Goal: Task Accomplishment & Management: Use online tool/utility

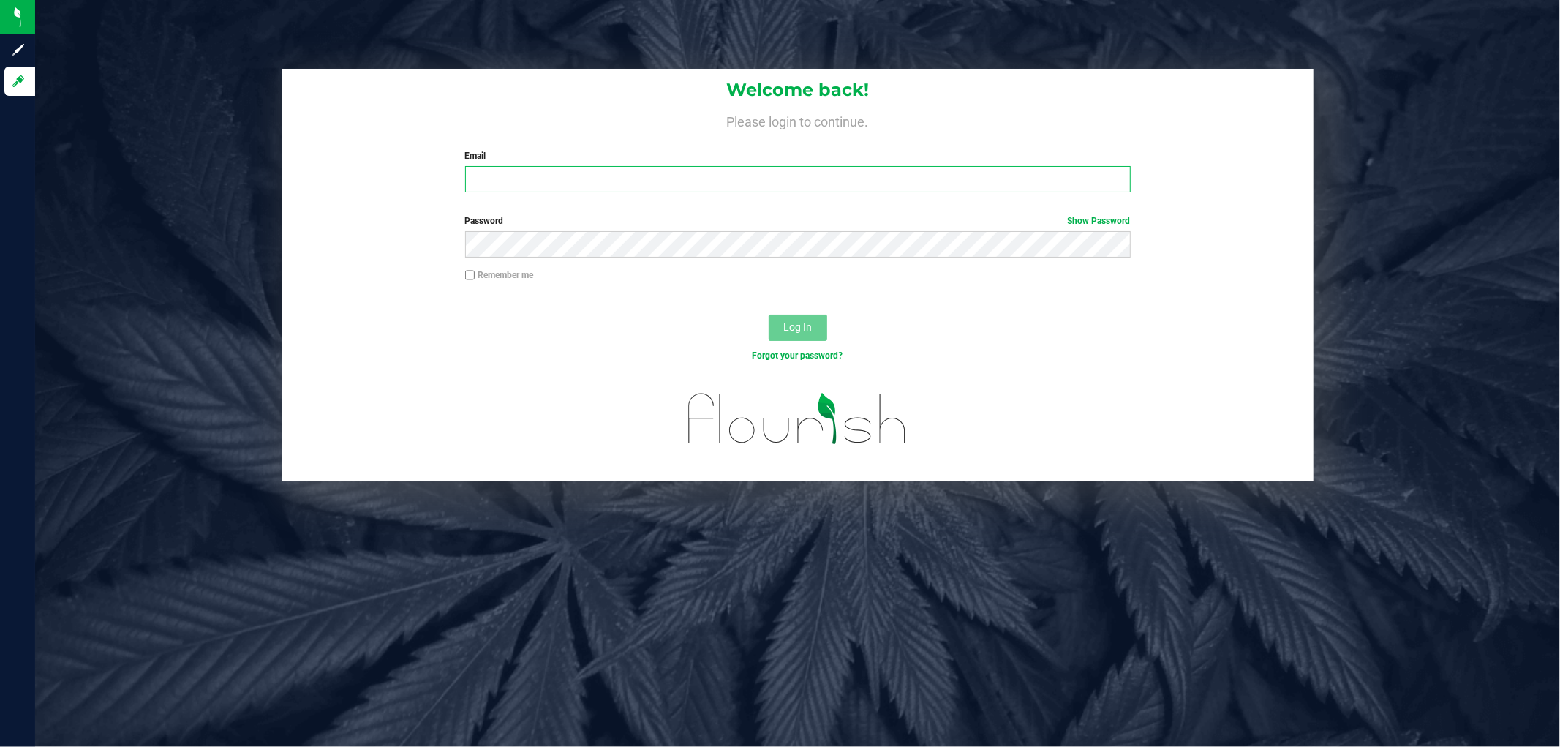
click at [546, 183] on input "Email" at bounding box center [797, 179] width 665 height 26
type input "[EMAIL_ADDRESS][DOMAIN_NAME]"
click at [768, 314] on button "Log In" at bounding box center [797, 327] width 58 height 26
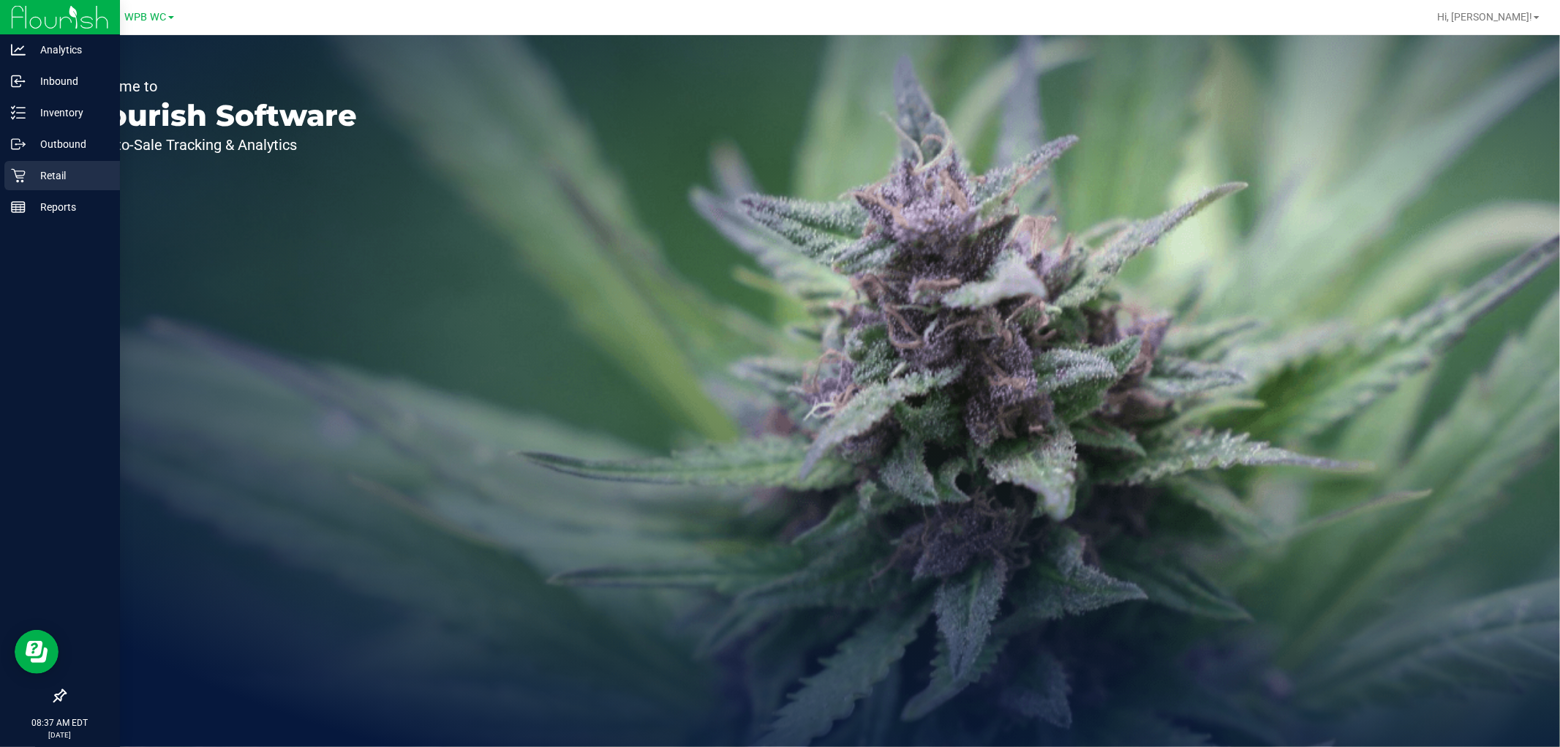
click at [63, 167] on p "Retail" at bounding box center [70, 176] width 88 height 18
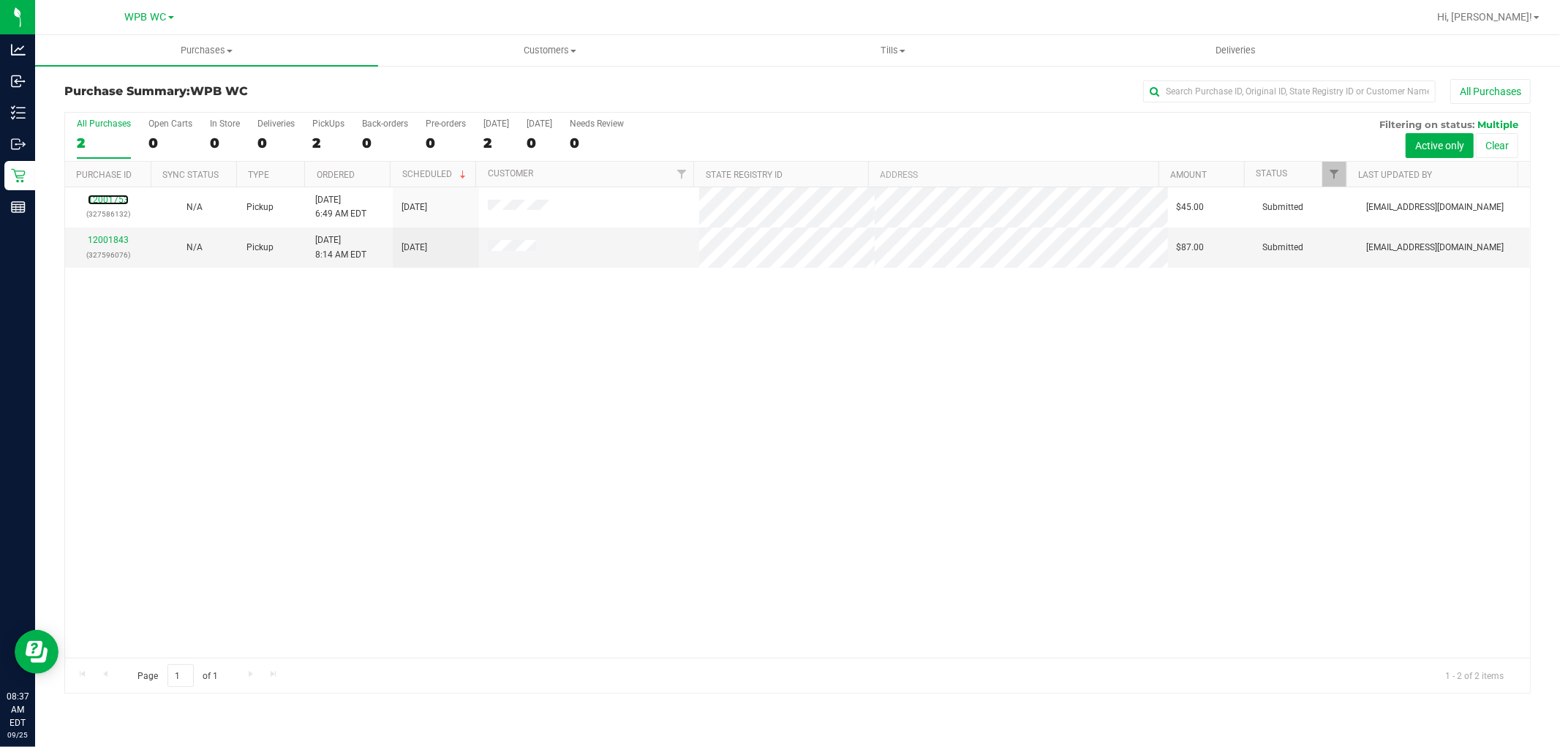
click at [115, 198] on link "12001753" at bounding box center [108, 199] width 41 height 10
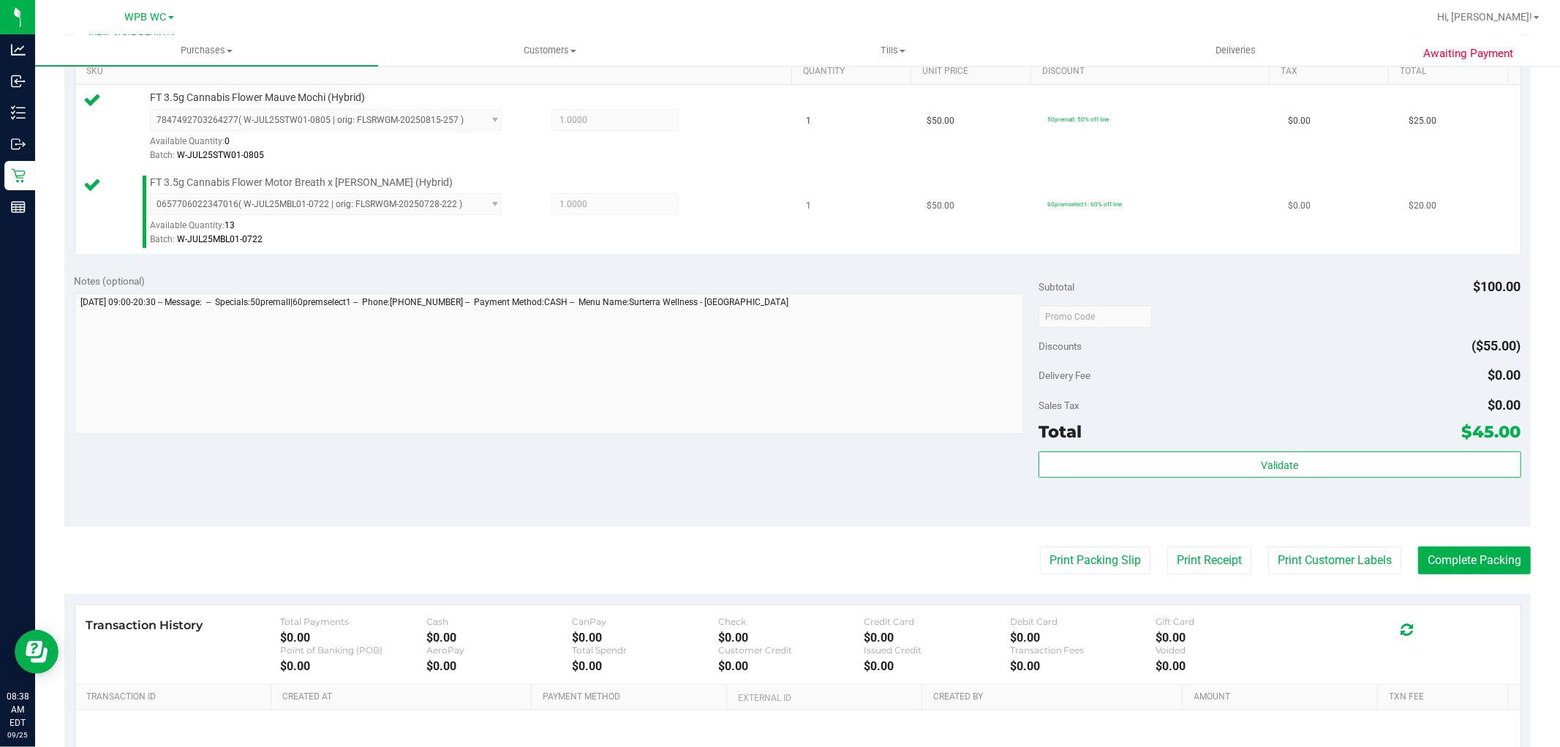
scroll to position [406, 0]
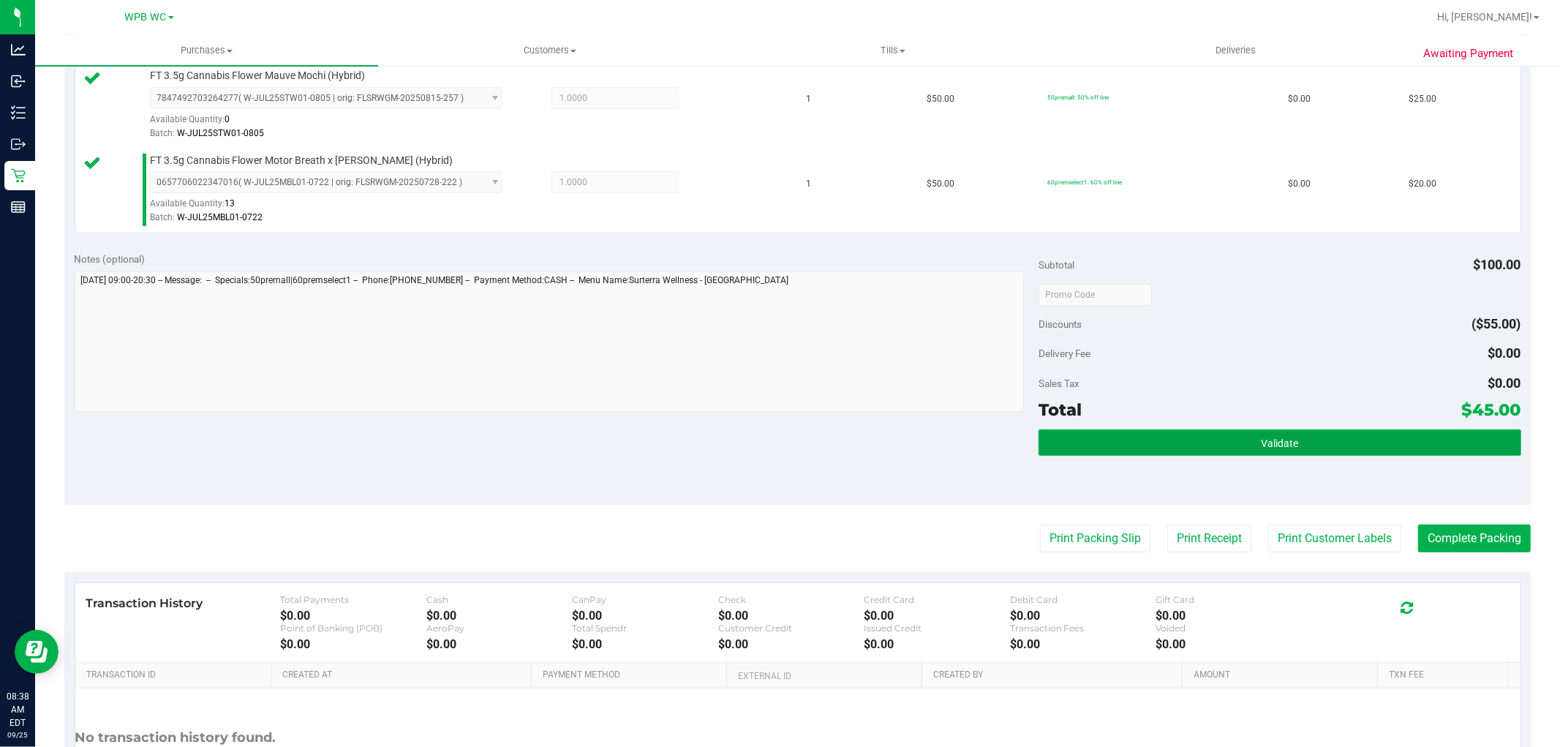
click at [1289, 444] on button "Validate" at bounding box center [1279, 442] width 482 height 26
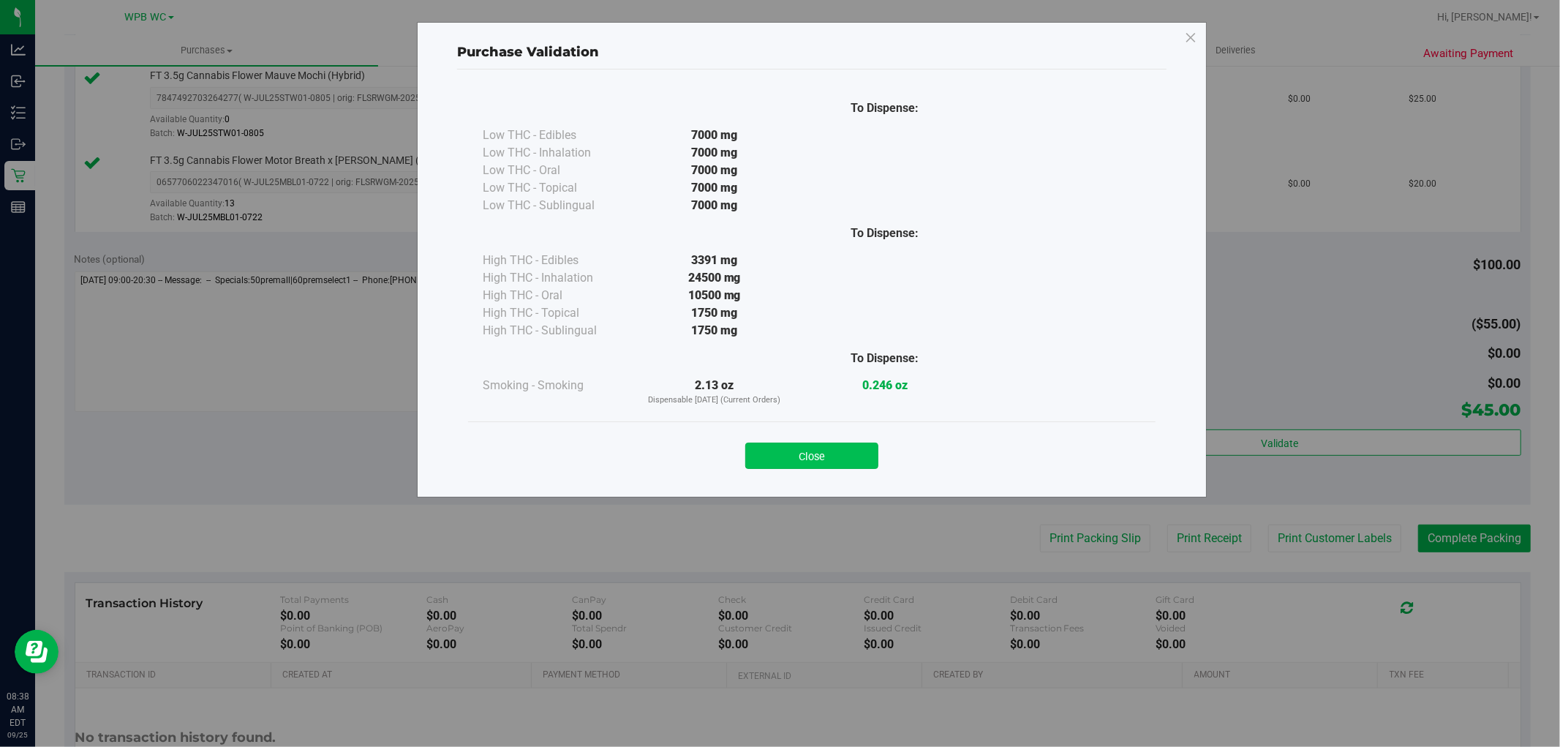
click at [872, 468] on button "Close" at bounding box center [811, 455] width 133 height 26
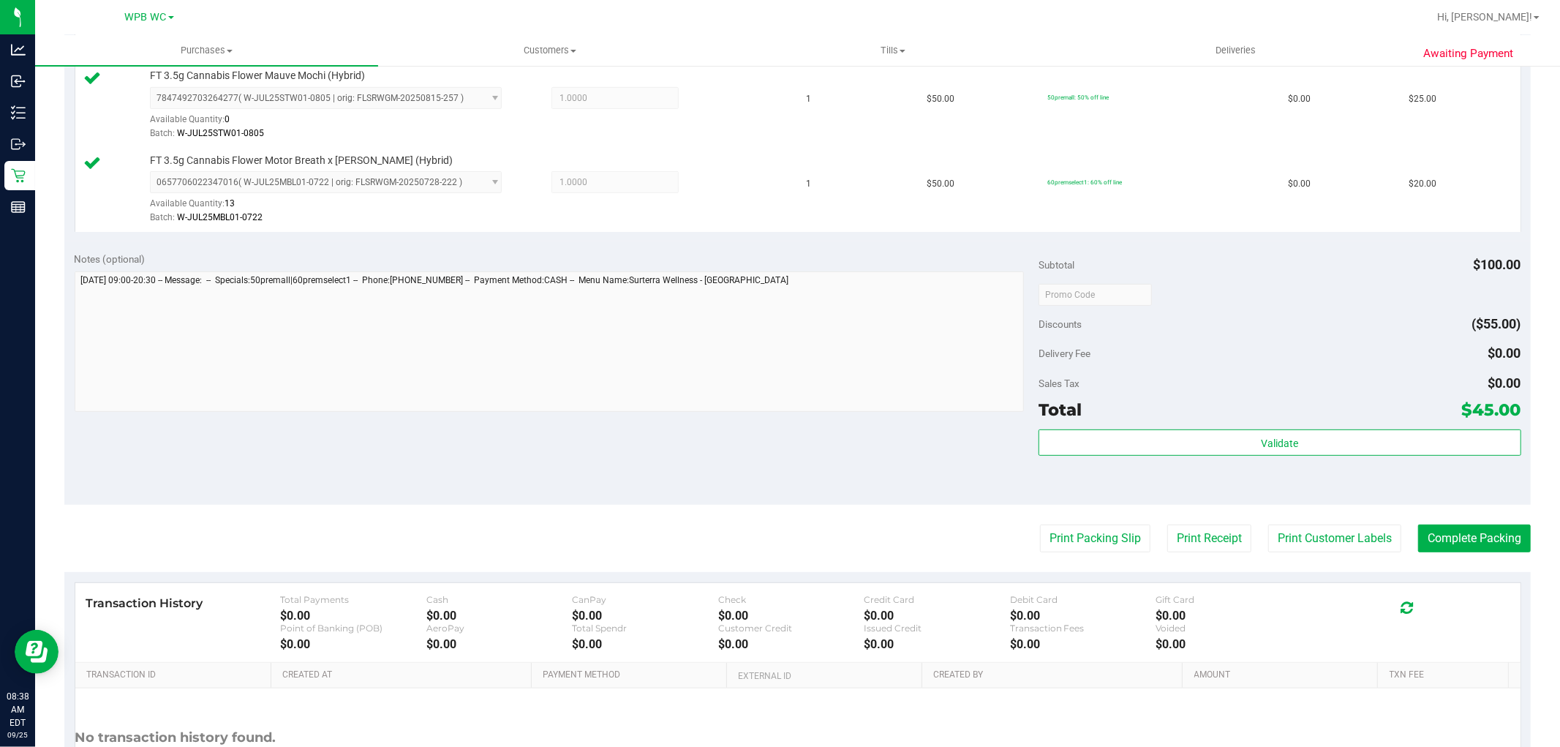
click at [1115, 552] on purchase-details "Back Edit Purchase Cancel Purchase View Profile # 12001753 BioTrack ID: - Submi…" at bounding box center [797, 259] width 1466 height 1172
click at [1110, 543] on button "Print Packing Slip" at bounding box center [1095, 538] width 110 height 28
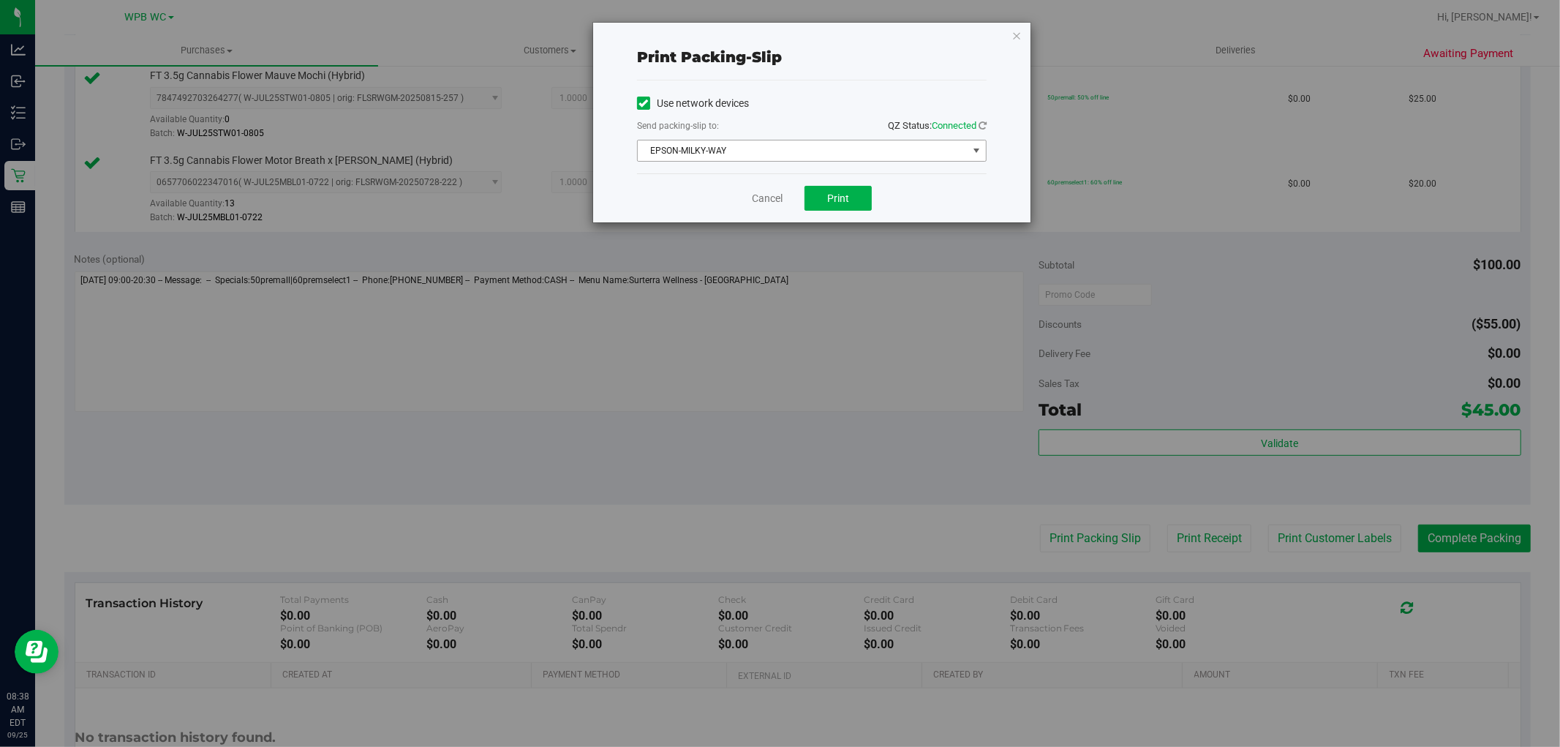
click at [740, 151] on span "EPSON-MILKY-WAY" at bounding box center [803, 150] width 330 height 20
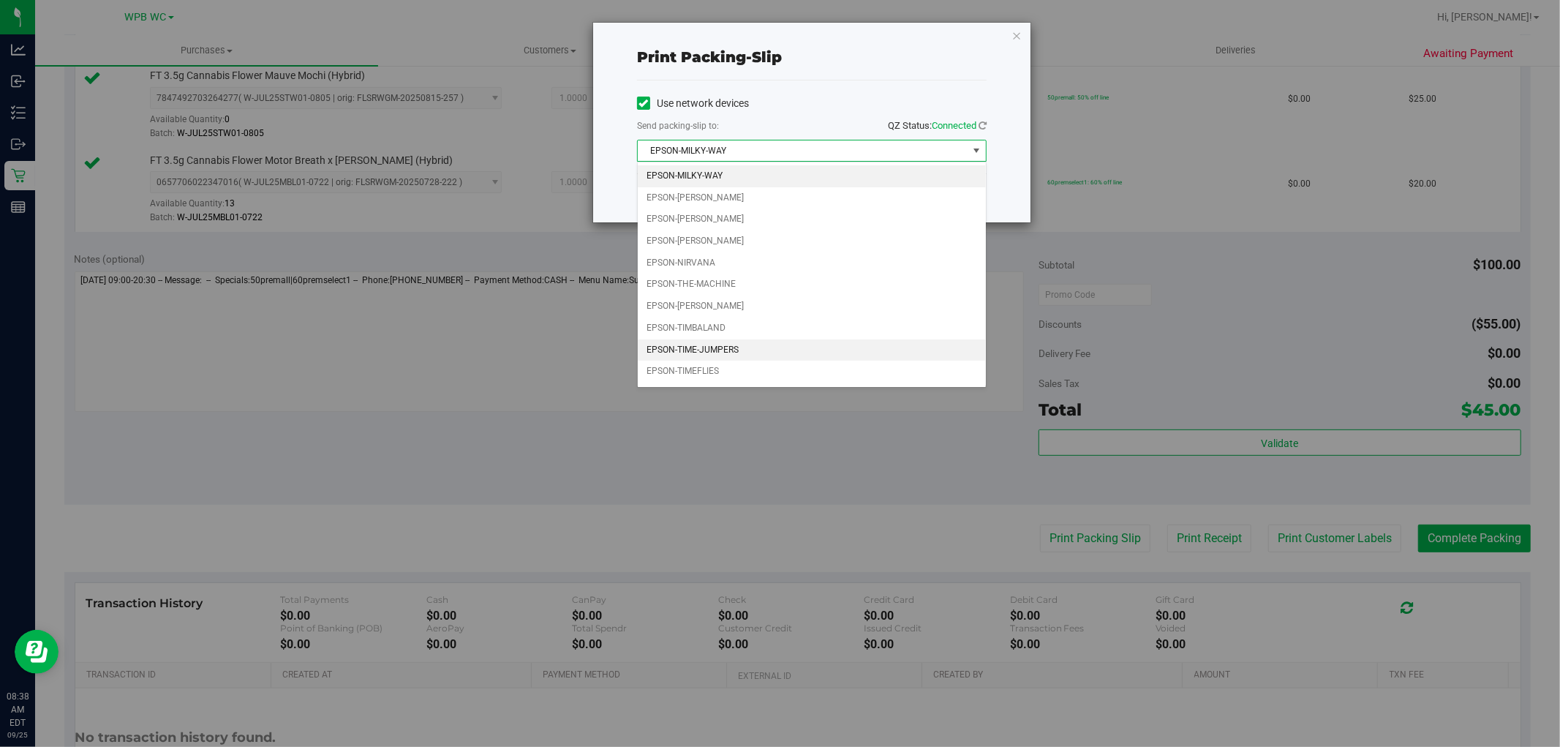
scroll to position [20, 0]
click at [717, 235] on li "EPSON-NIRVANA" at bounding box center [812, 244] width 348 height 22
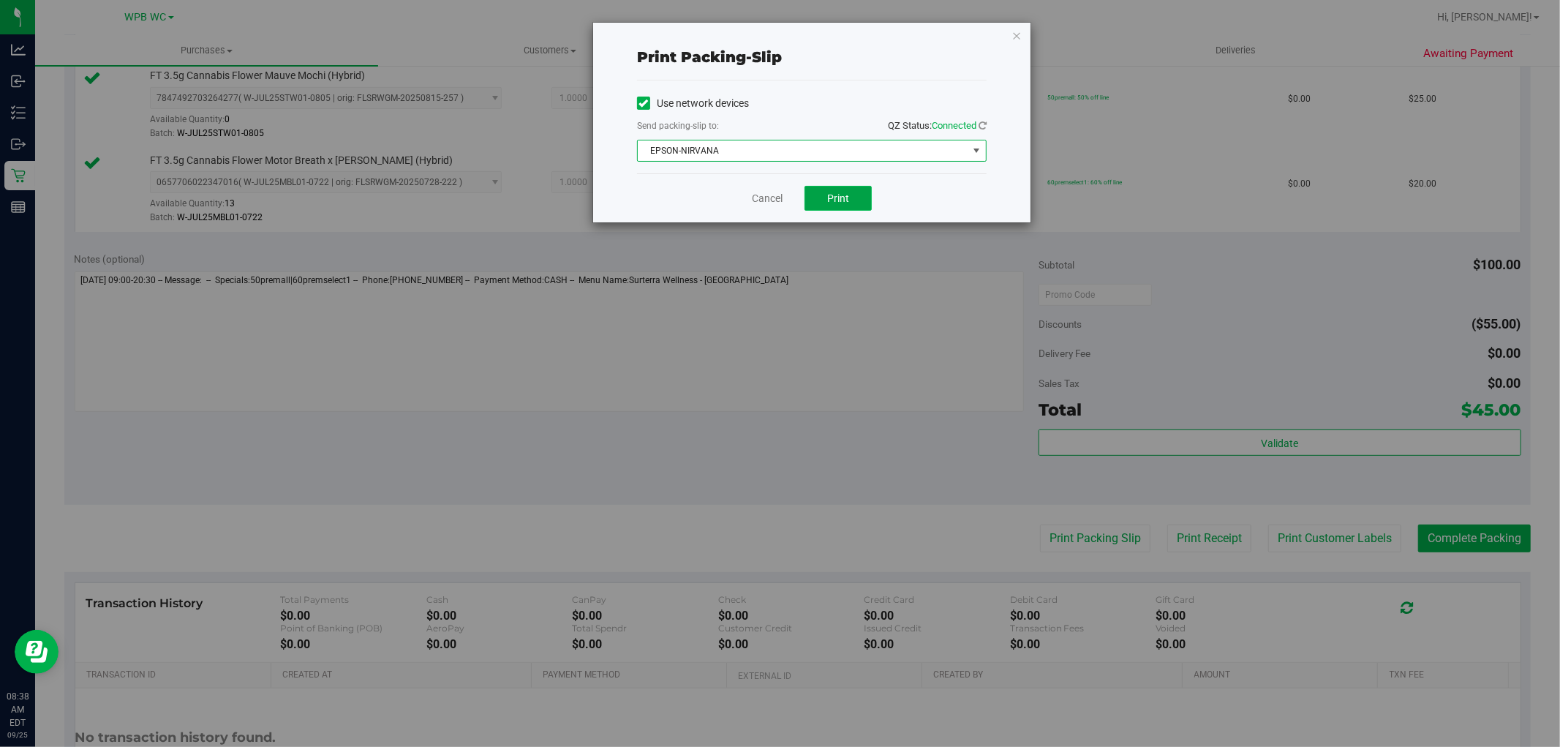
click at [844, 193] on span "Print" at bounding box center [838, 198] width 22 height 12
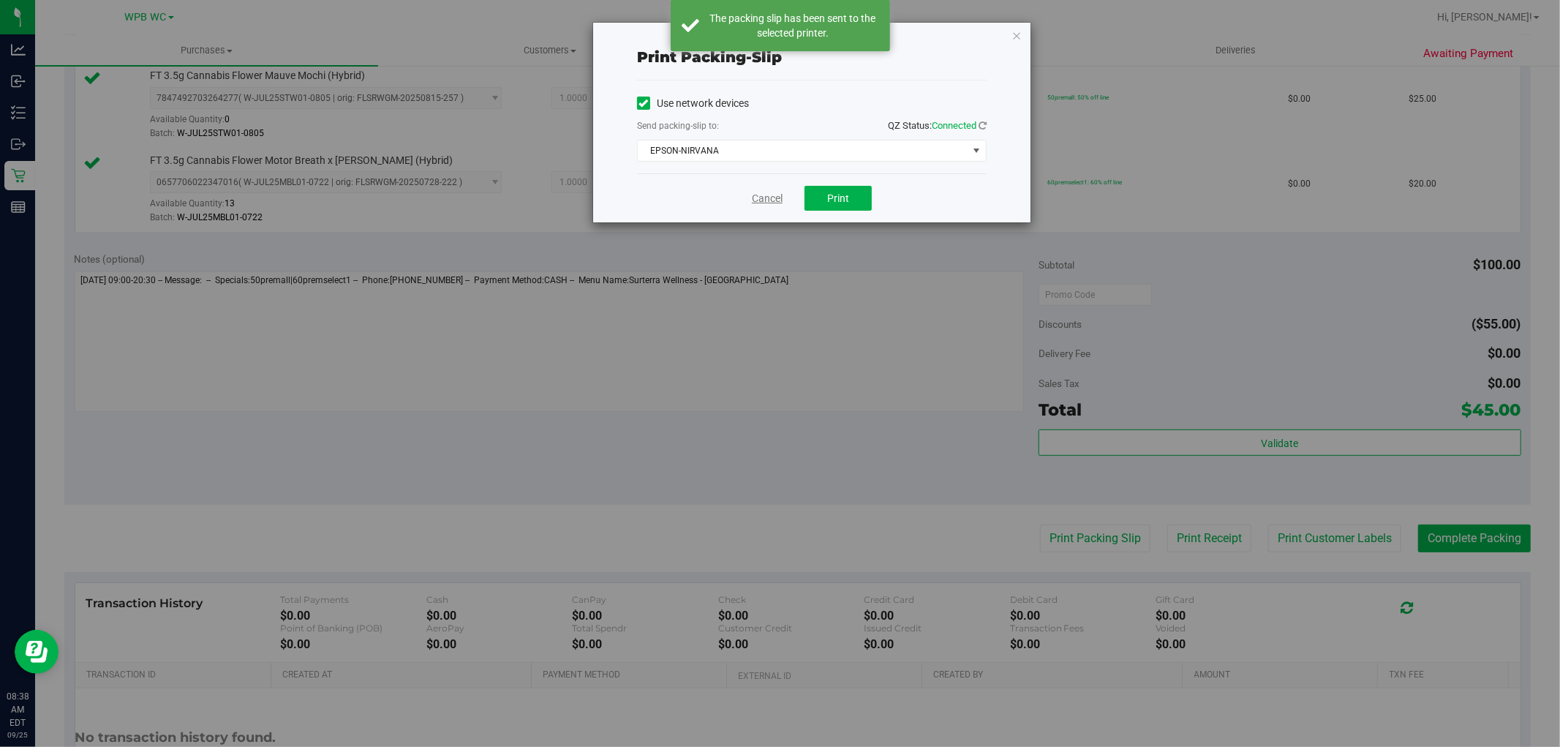
click at [773, 200] on link "Cancel" at bounding box center [767, 198] width 31 height 15
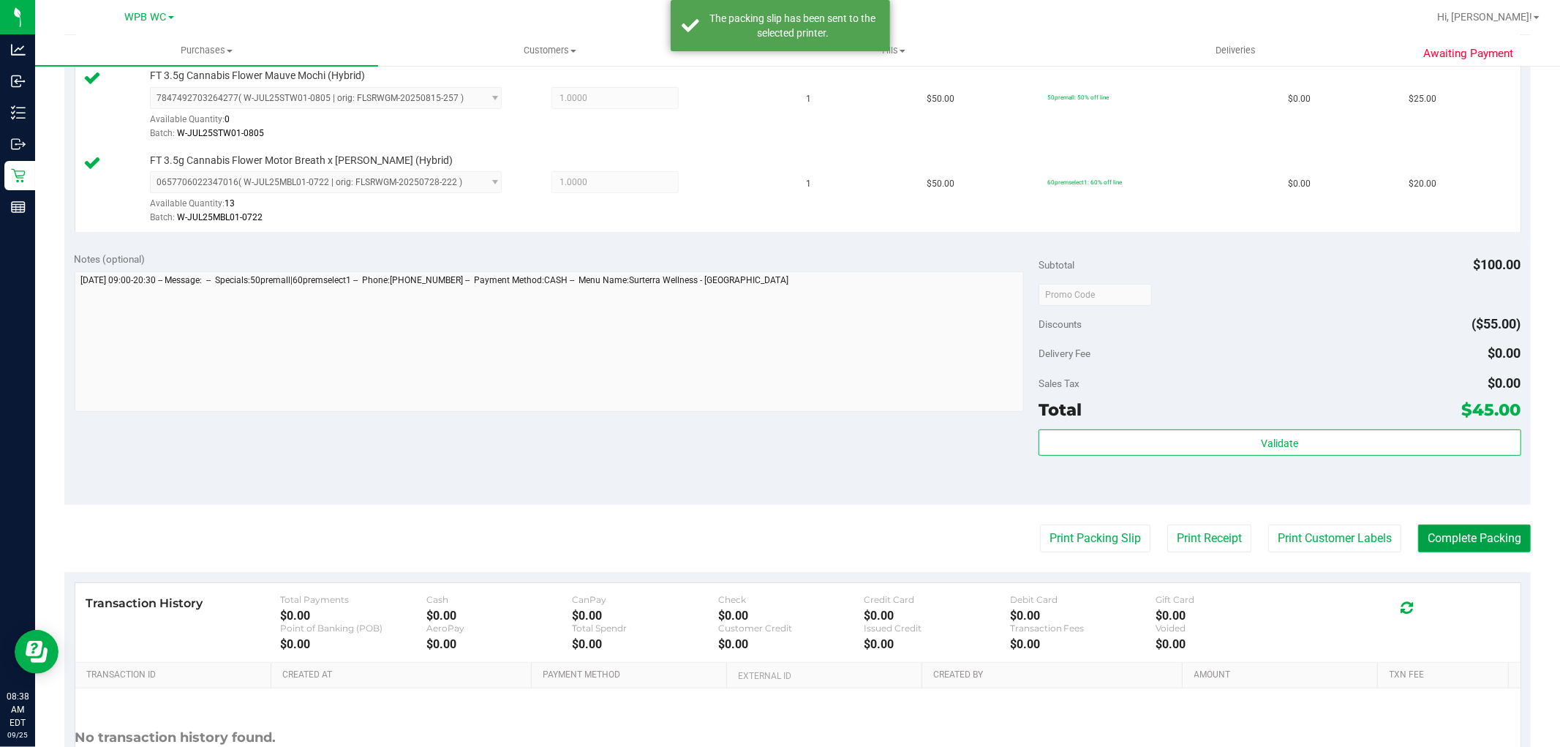
click at [1479, 539] on button "Complete Packing" at bounding box center [1474, 538] width 113 height 28
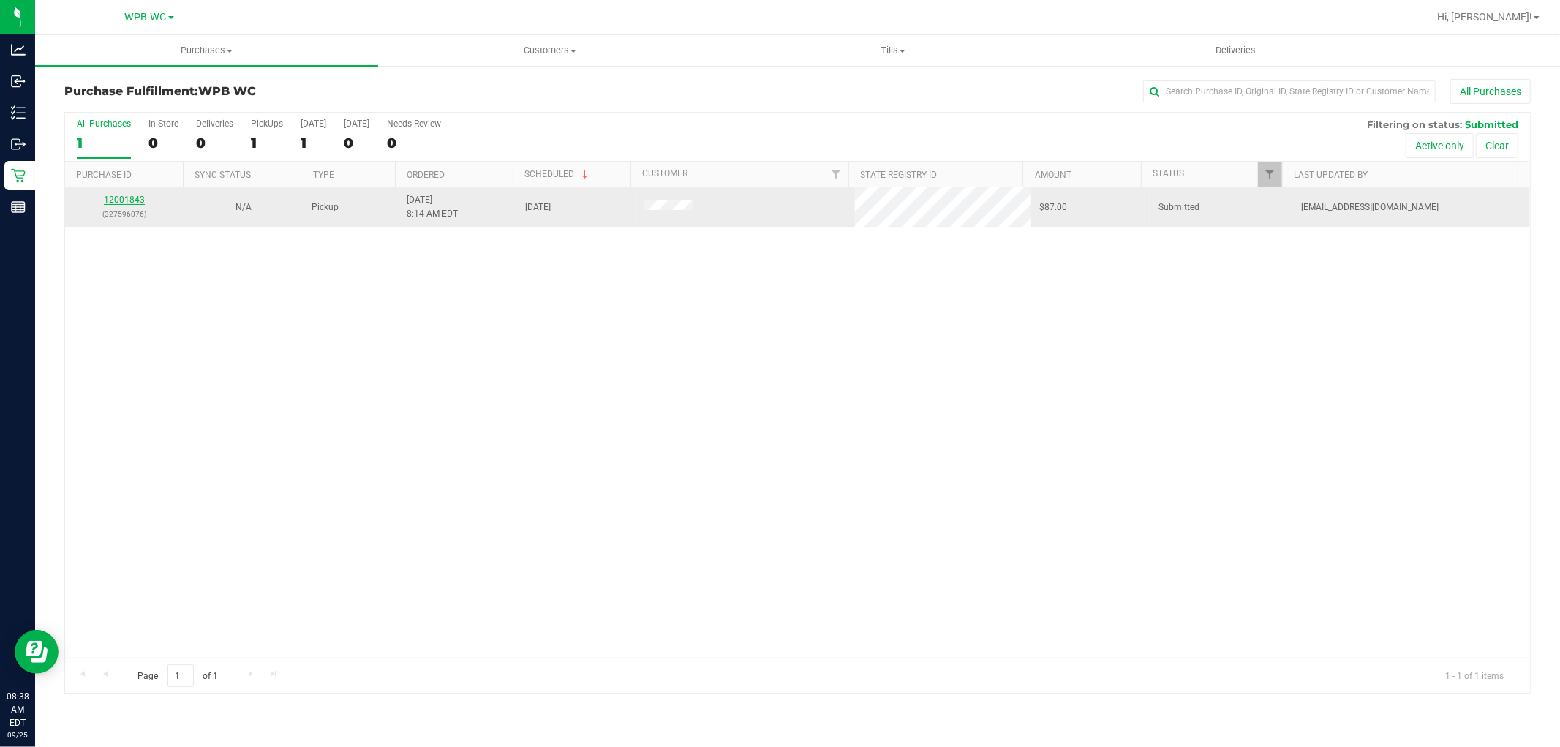
click at [137, 203] on link "12001843" at bounding box center [124, 199] width 41 height 10
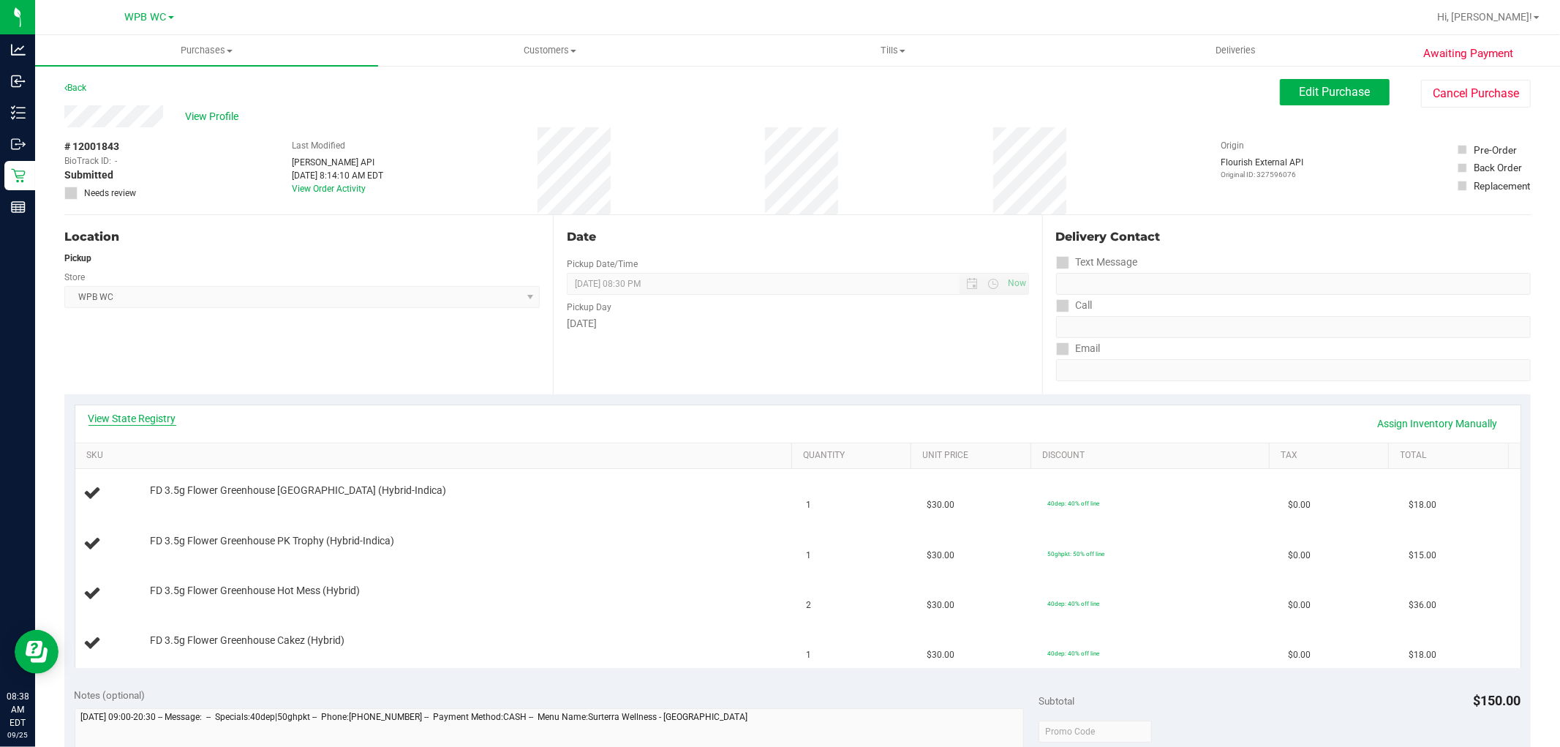
click at [159, 418] on link "View State Registry" at bounding box center [132, 418] width 88 height 15
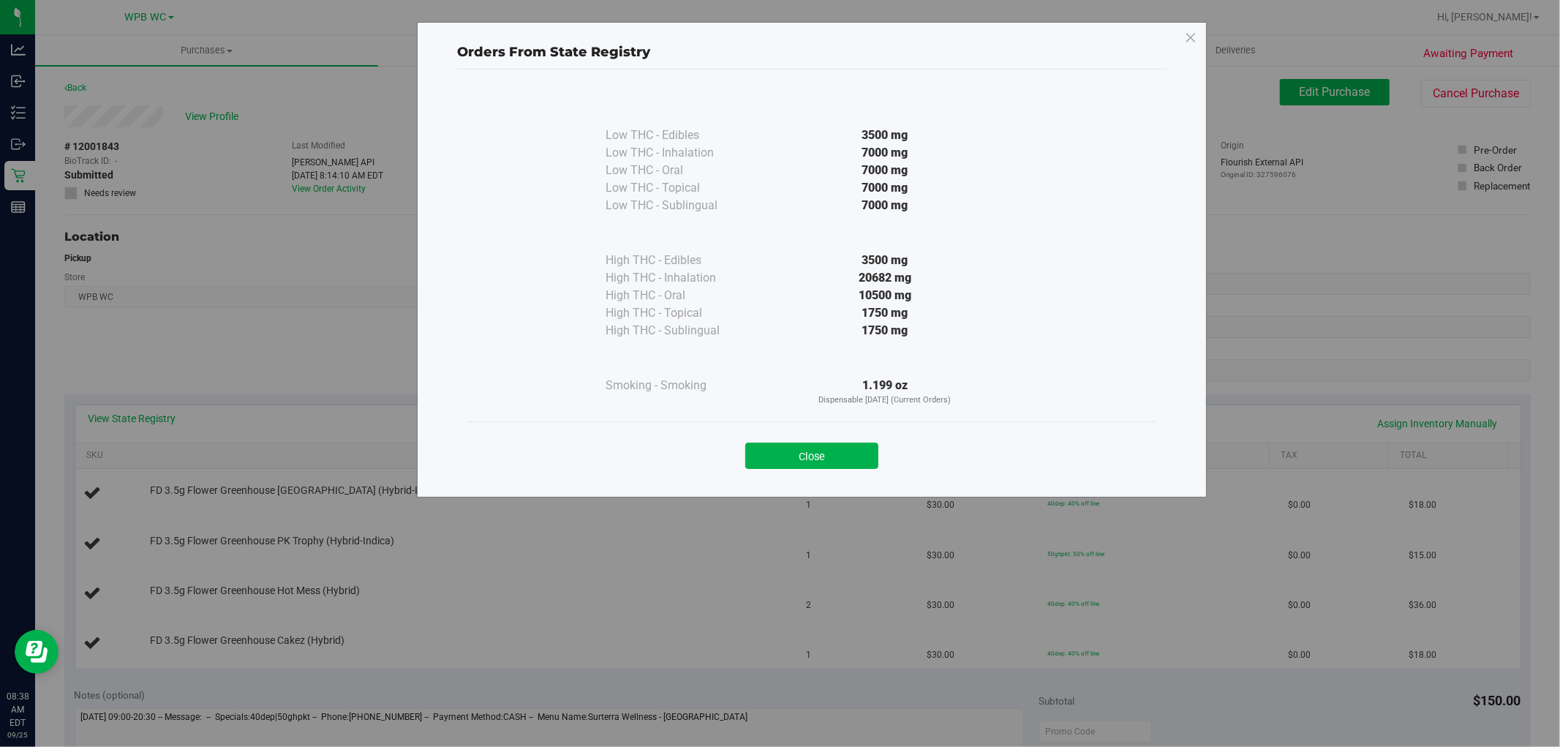
click at [855, 458] on button "Close" at bounding box center [811, 455] width 133 height 26
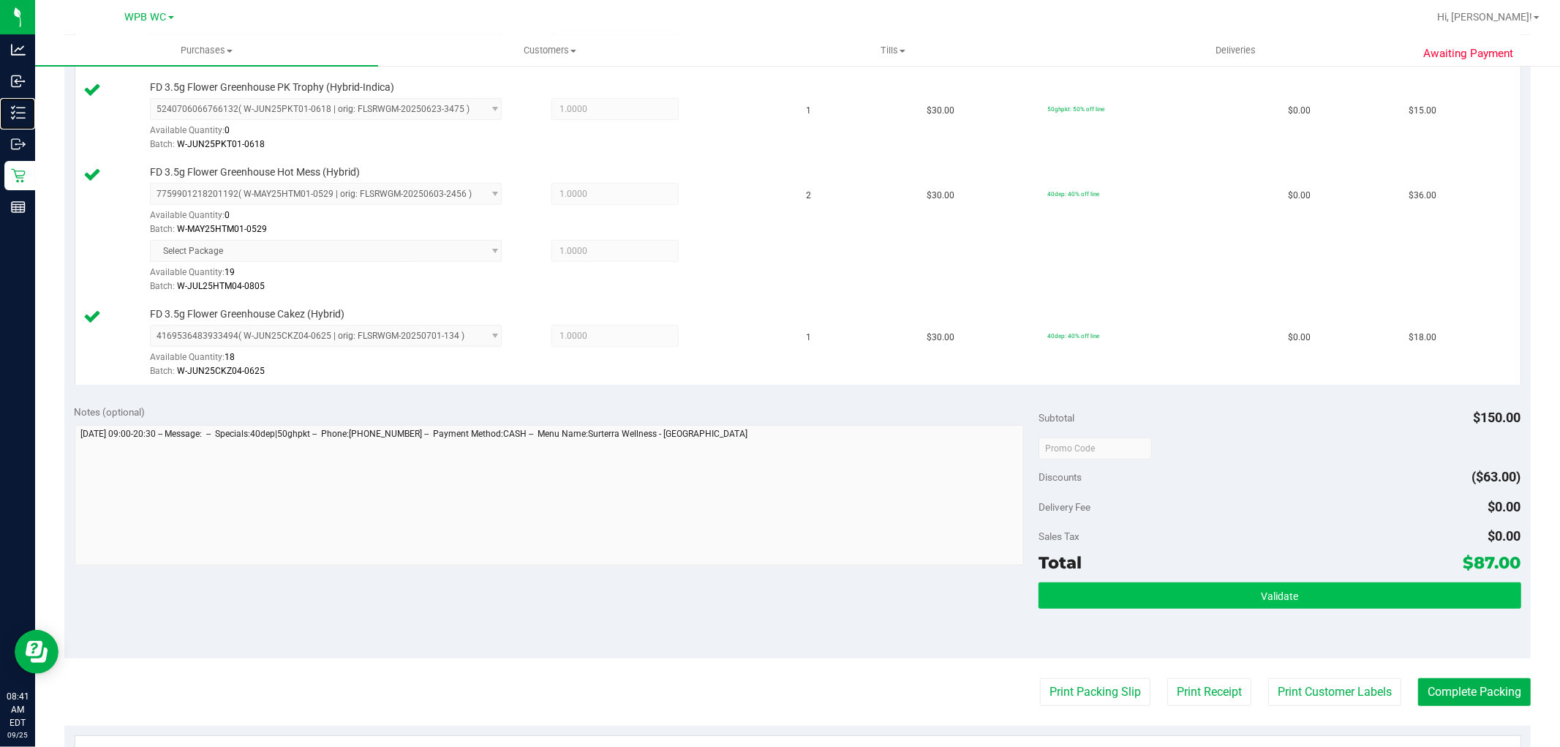
scroll to position [487, 0]
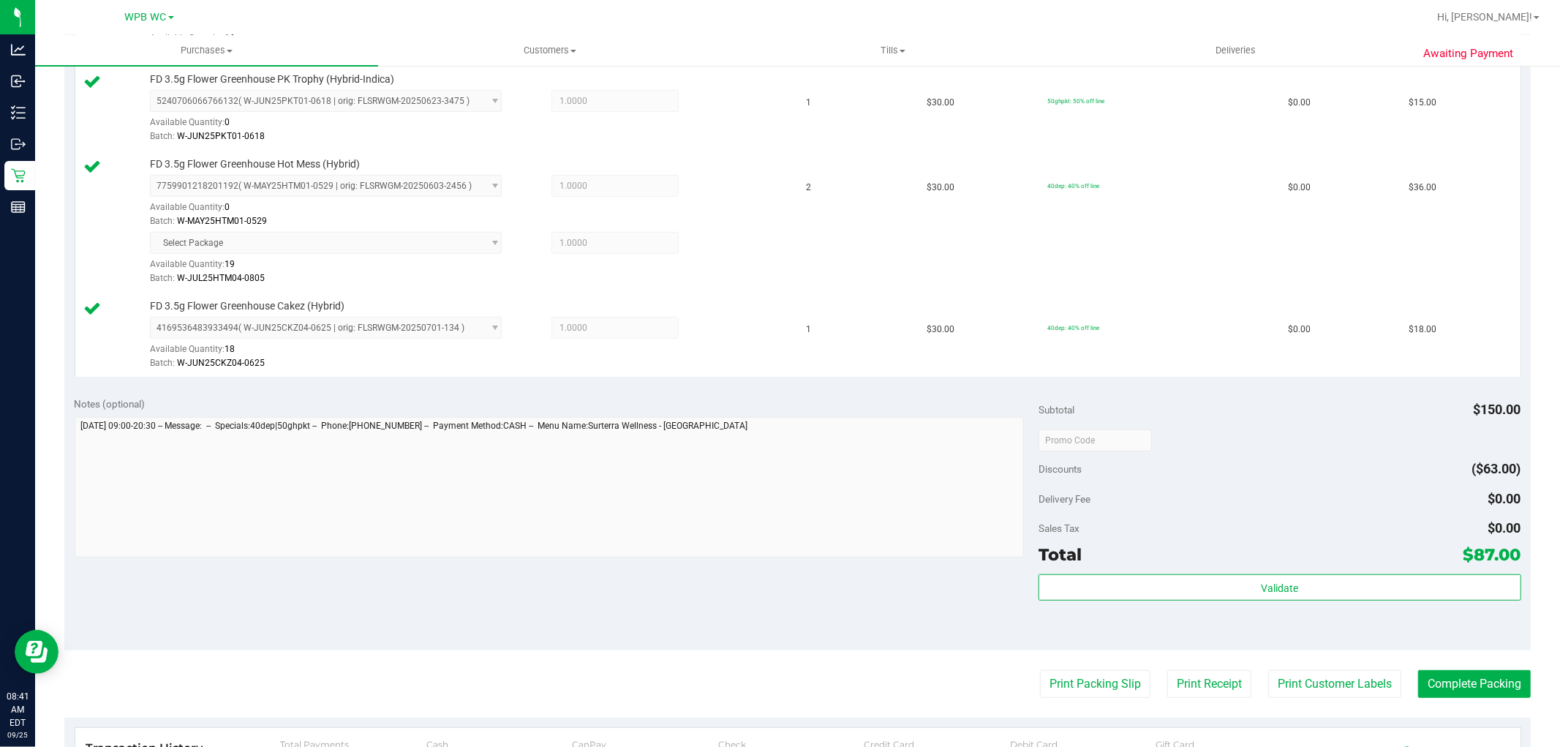
click at [1424, 603] on div "Validate" at bounding box center [1279, 607] width 482 height 66
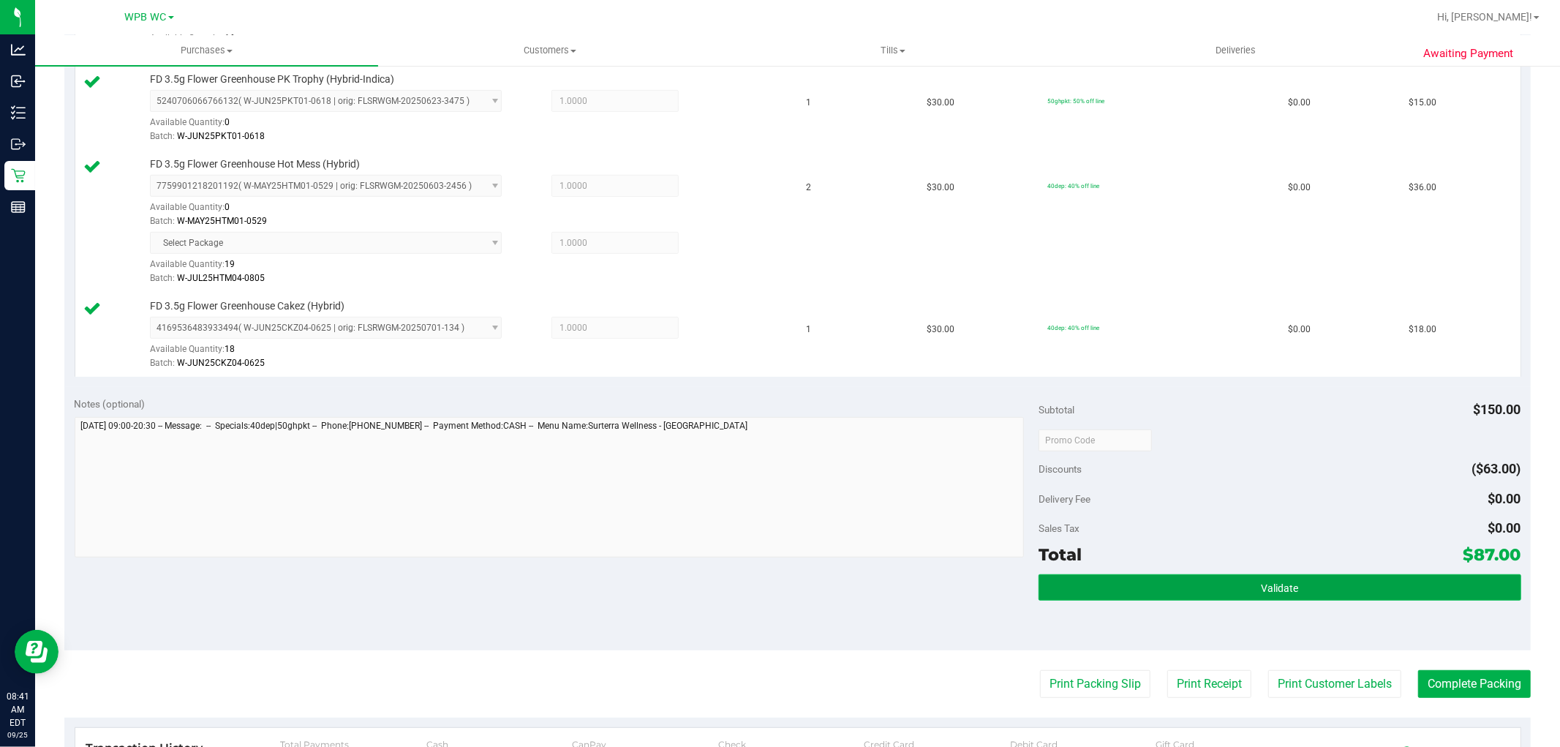
click at [1424, 592] on button "Validate" at bounding box center [1279, 587] width 482 height 26
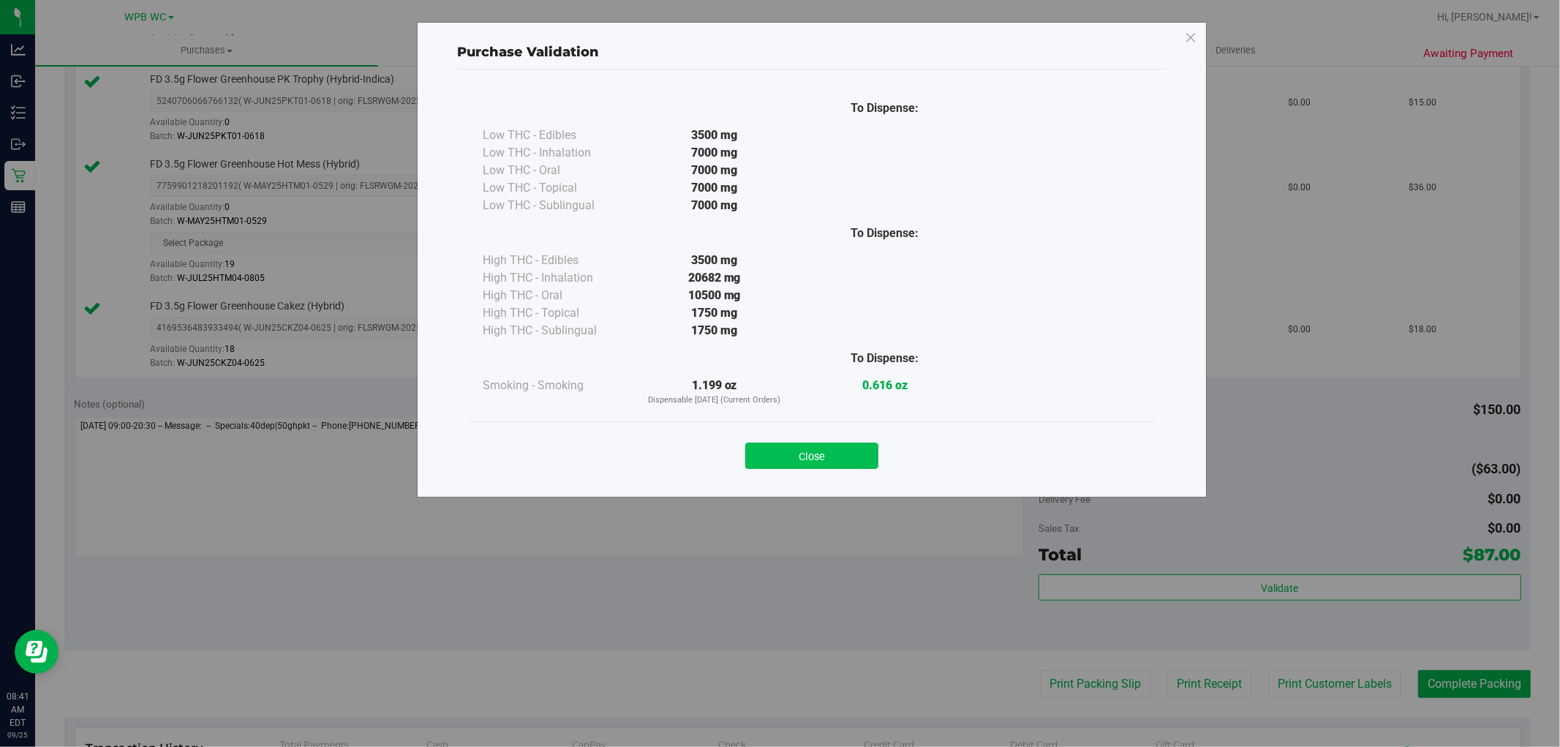
click at [826, 461] on button "Close" at bounding box center [811, 455] width 133 height 26
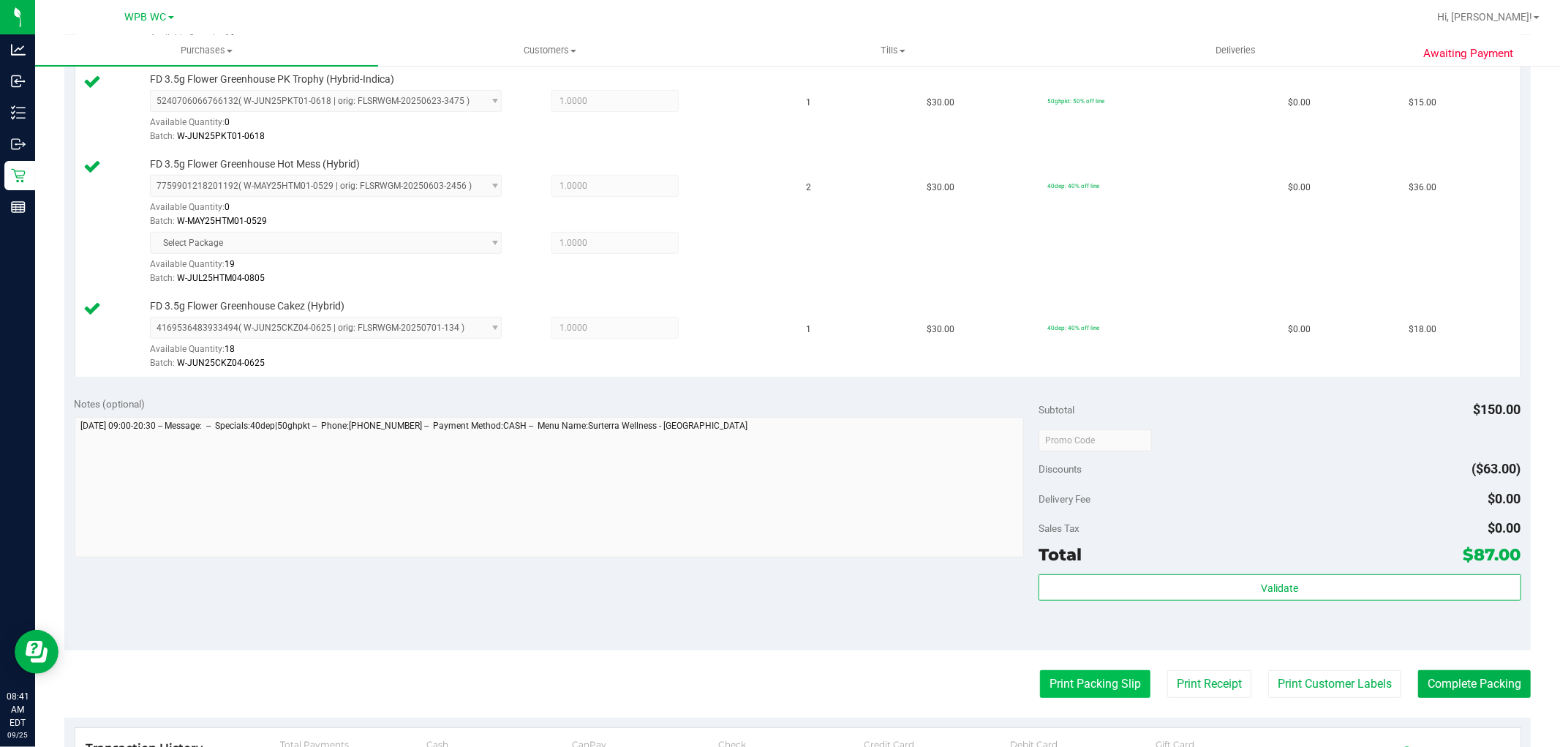
click at [1076, 677] on button "Print Packing Slip" at bounding box center [1095, 684] width 110 height 28
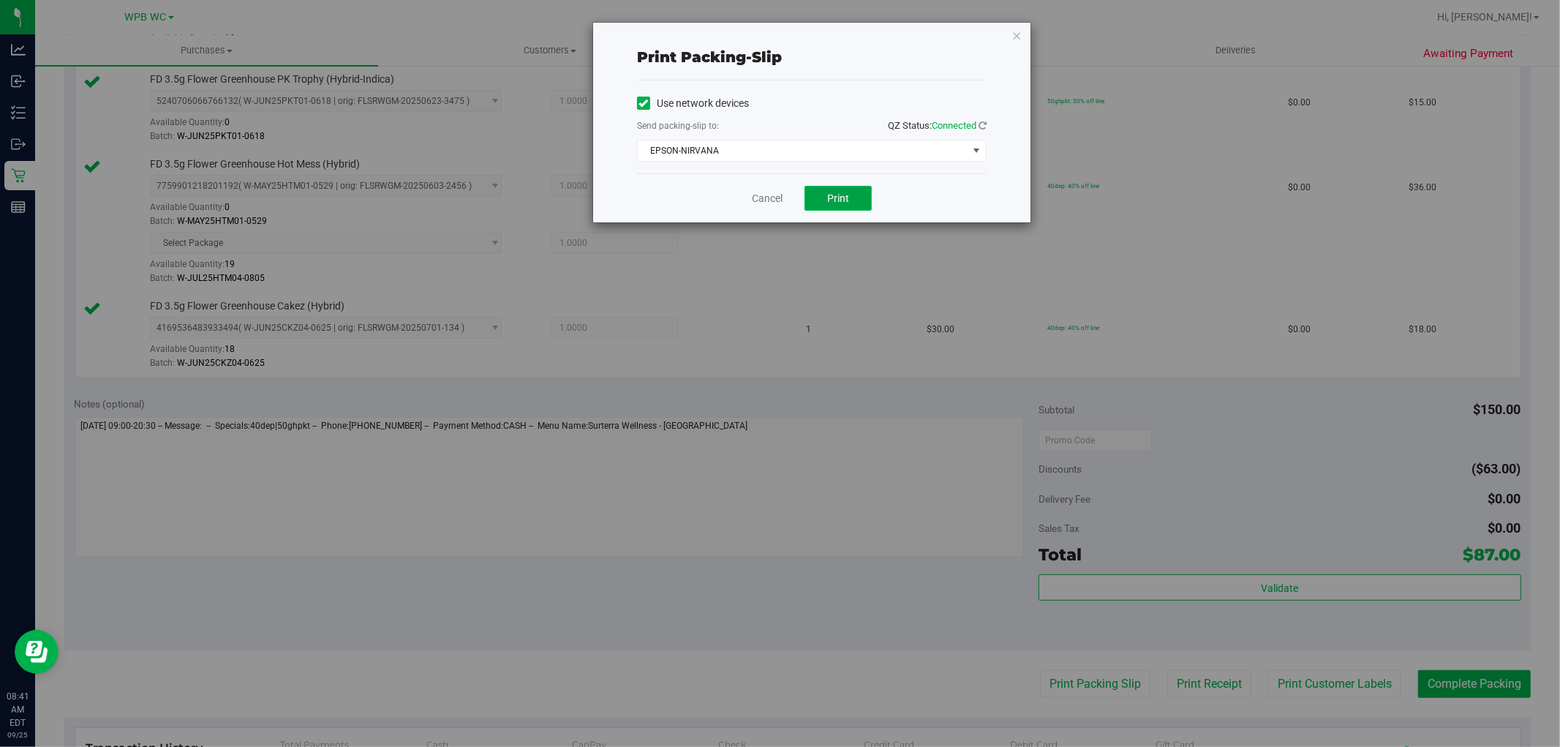
click at [845, 203] on span "Print" at bounding box center [838, 198] width 22 height 12
click at [758, 200] on link "Cancel" at bounding box center [767, 198] width 31 height 15
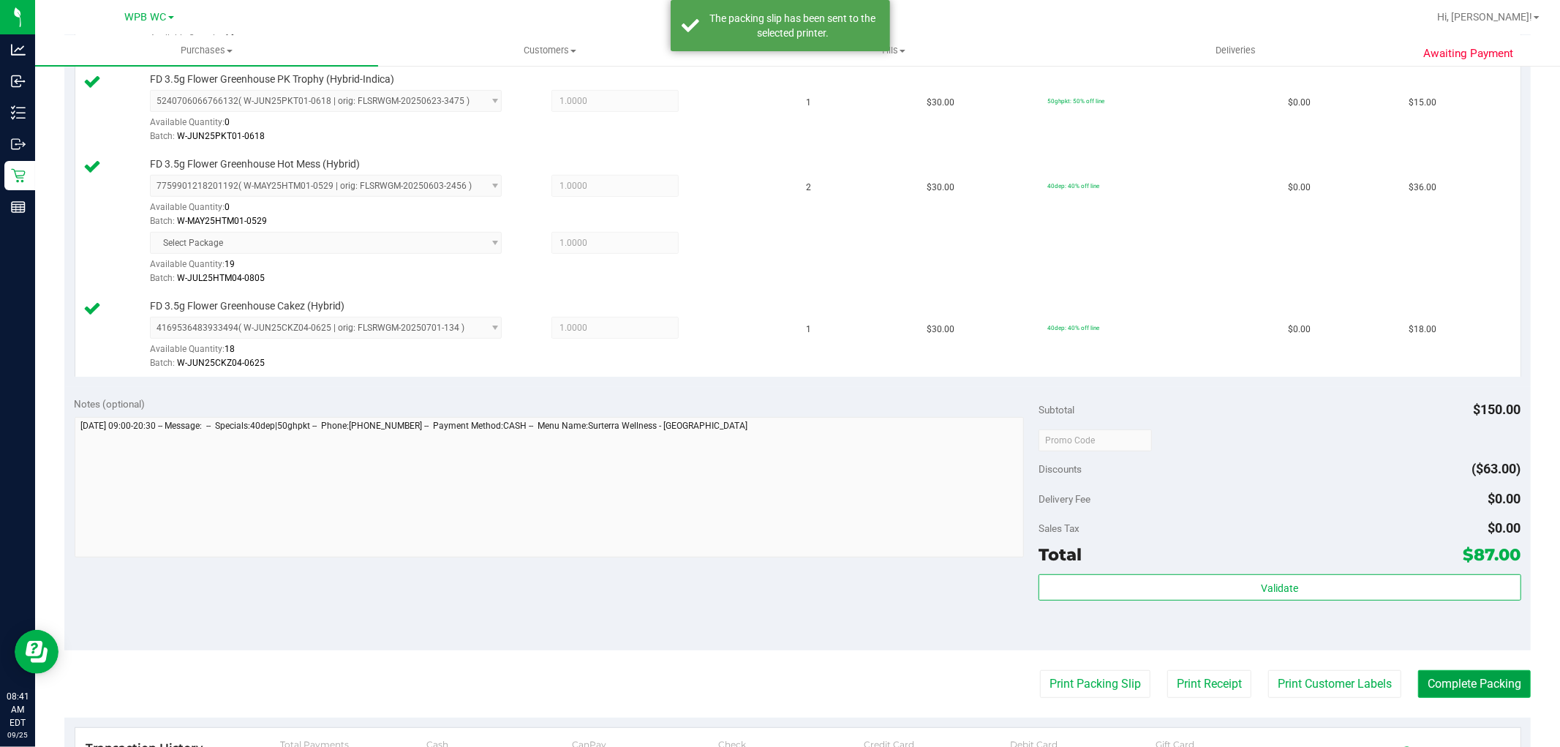
click at [1492, 679] on button "Complete Packing" at bounding box center [1474, 684] width 113 height 28
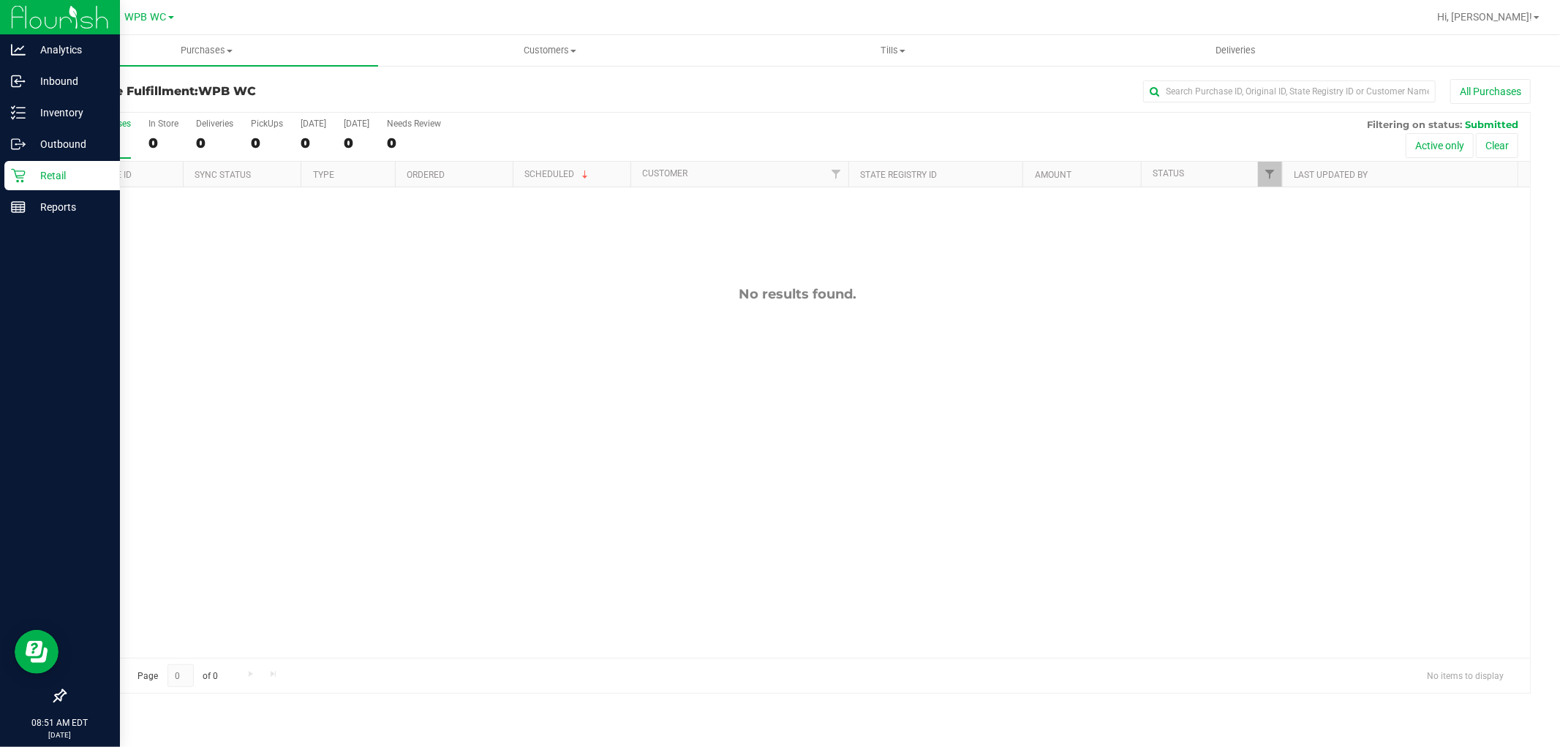
click at [32, 165] on div "Retail" at bounding box center [62, 175] width 116 height 29
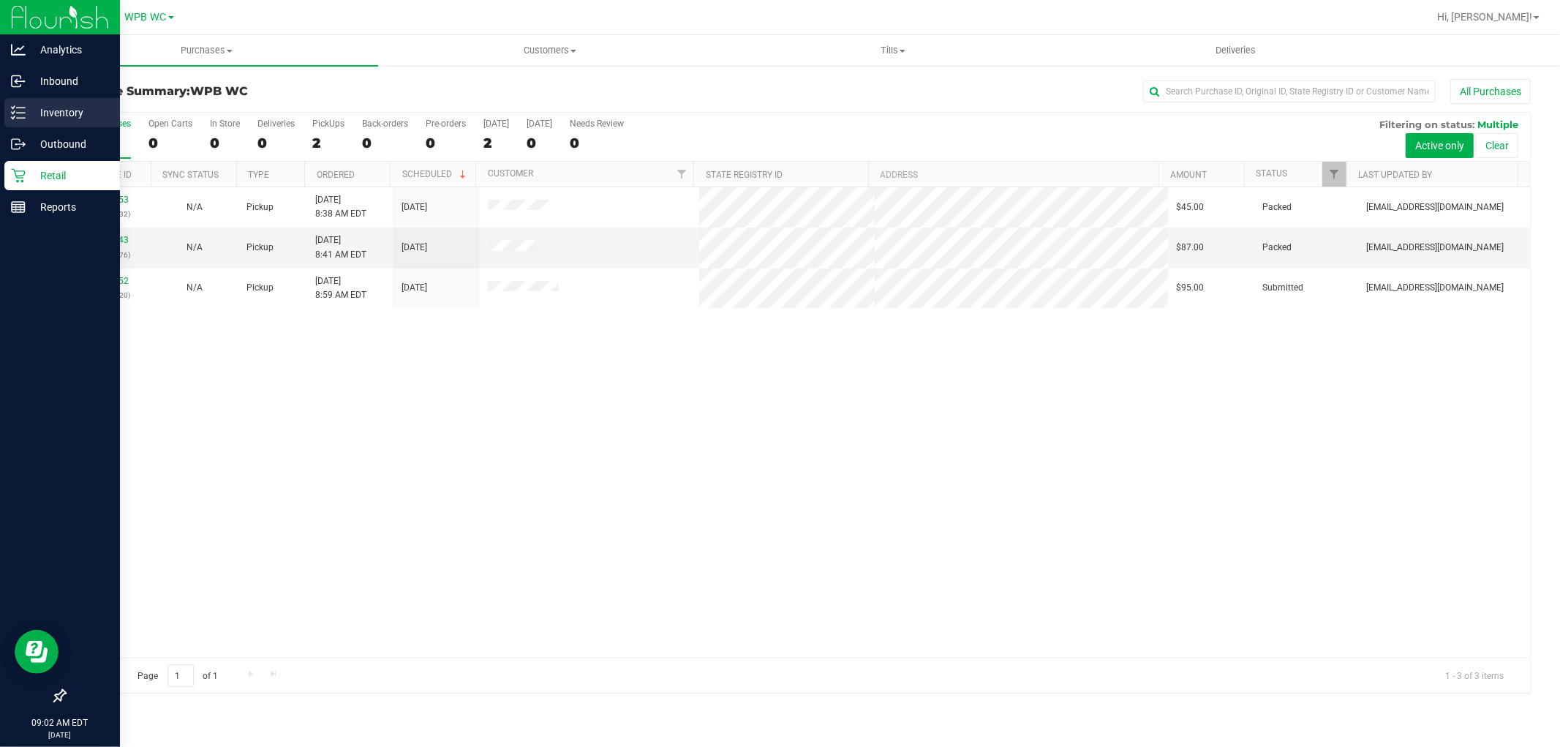
click at [56, 107] on p "Inventory" at bounding box center [70, 113] width 88 height 18
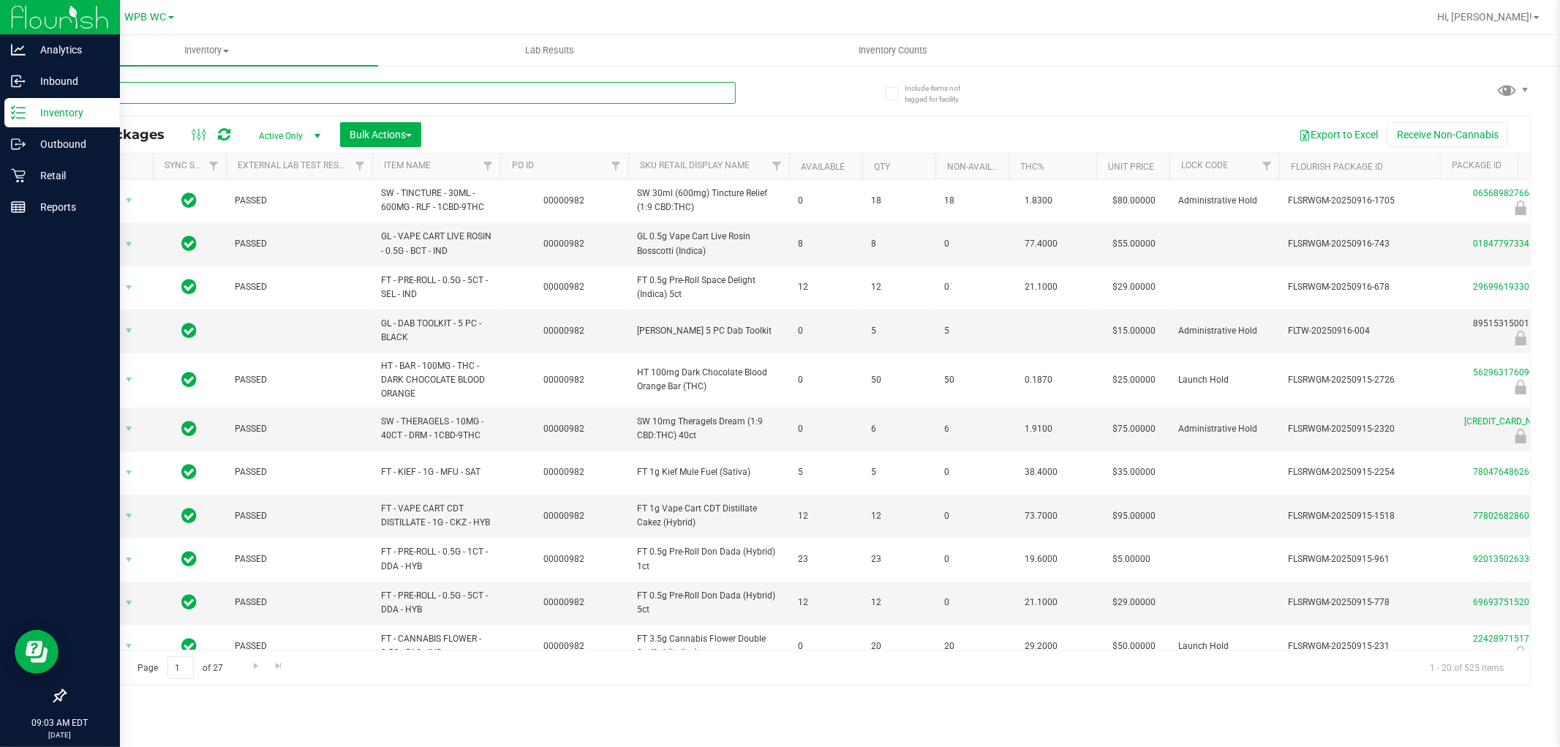
click at [305, 86] on input "text" at bounding box center [399, 93] width 671 height 22
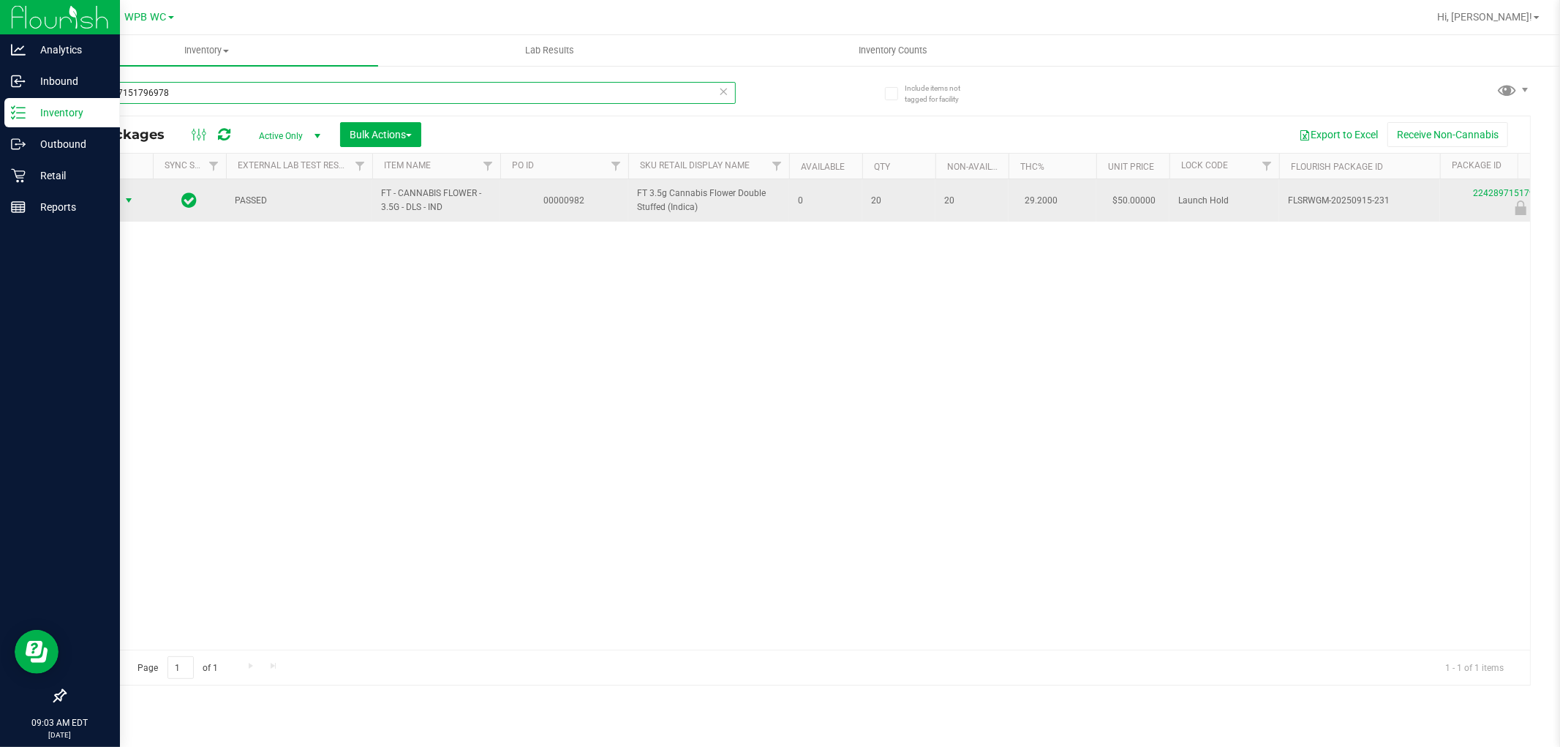
type input "2242897151796978"
click at [121, 203] on span "select" at bounding box center [129, 200] width 18 height 20
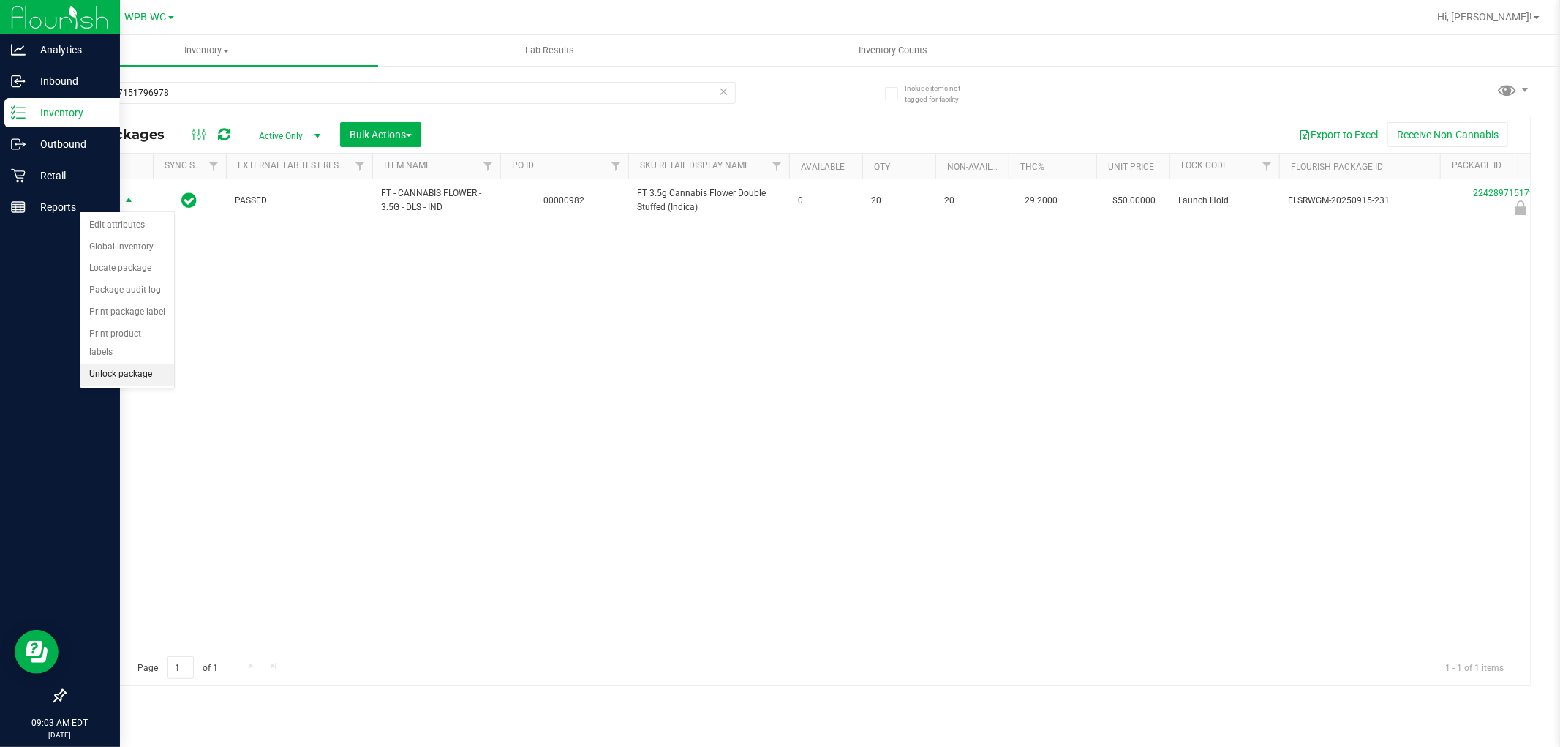
click at [120, 371] on li "Unlock package" at bounding box center [127, 374] width 94 height 22
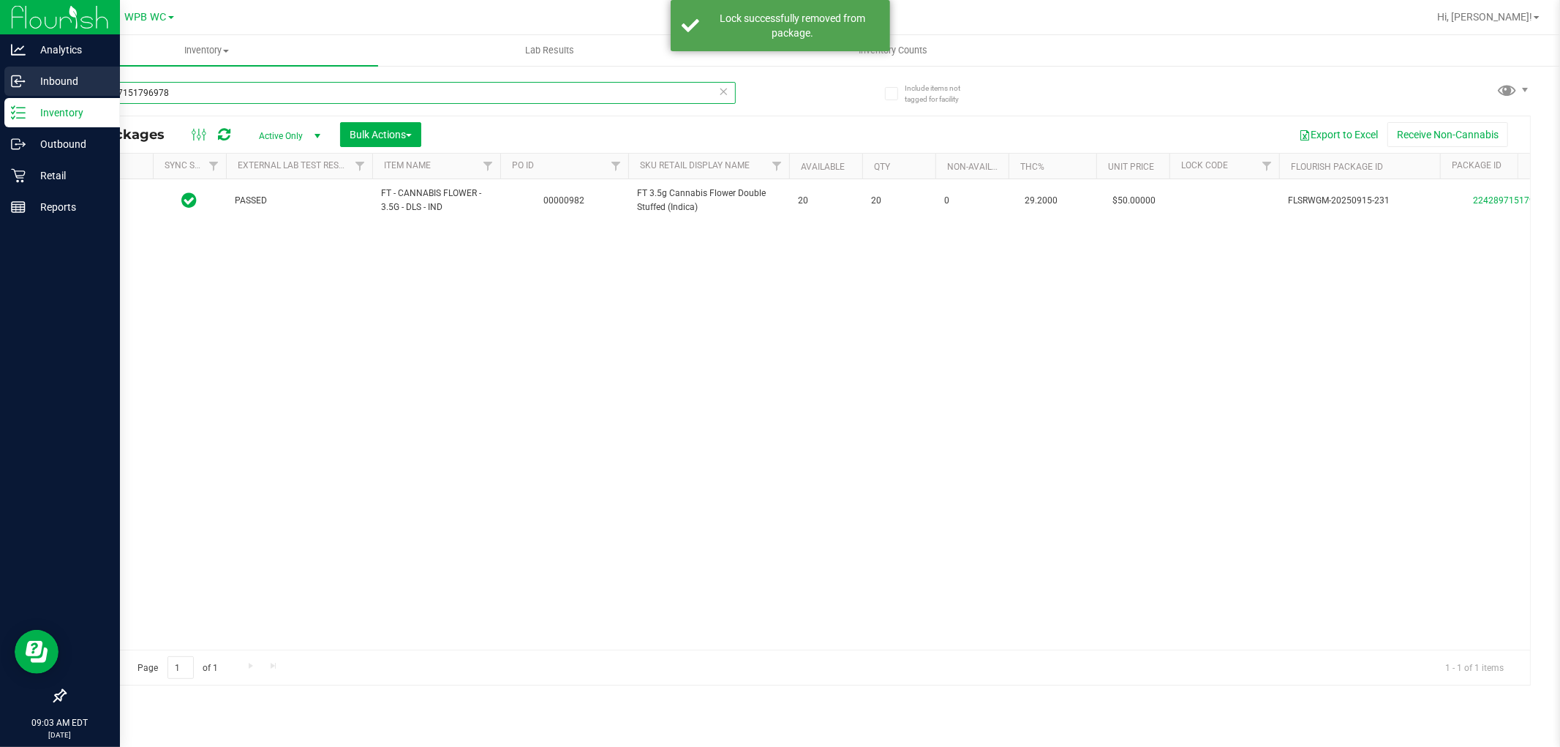
drag, startPoint x: 205, startPoint y: 90, endPoint x: 0, endPoint y: 72, distance: 206.3
click at [0, 84] on div "Analytics Inbound Inventory Outbound Retail Reports 09:03 AM EDT [DATE] 09/25 W…" at bounding box center [780, 373] width 1560 height 747
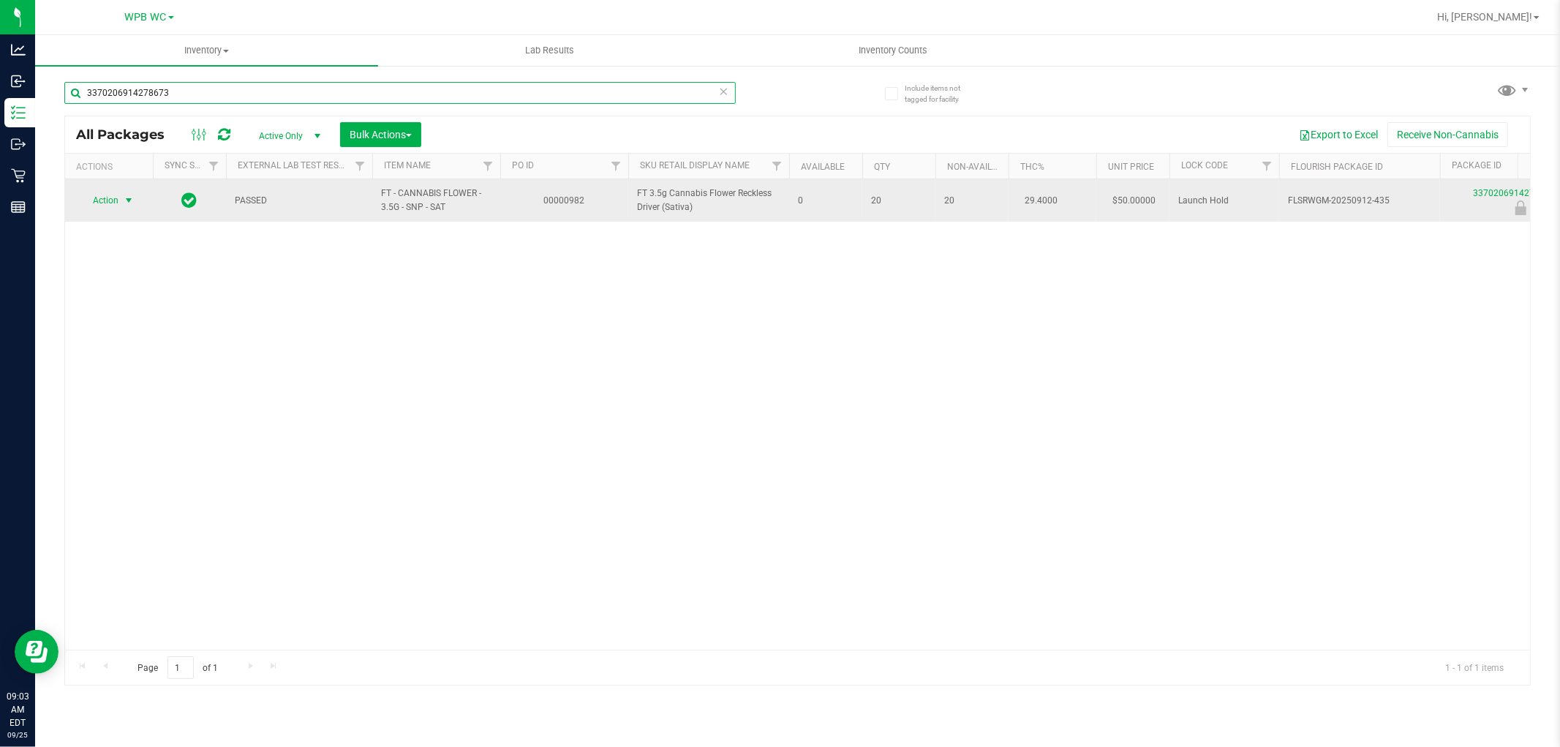
type input "3370206914278673"
click at [114, 203] on span "Action" at bounding box center [99, 200] width 39 height 20
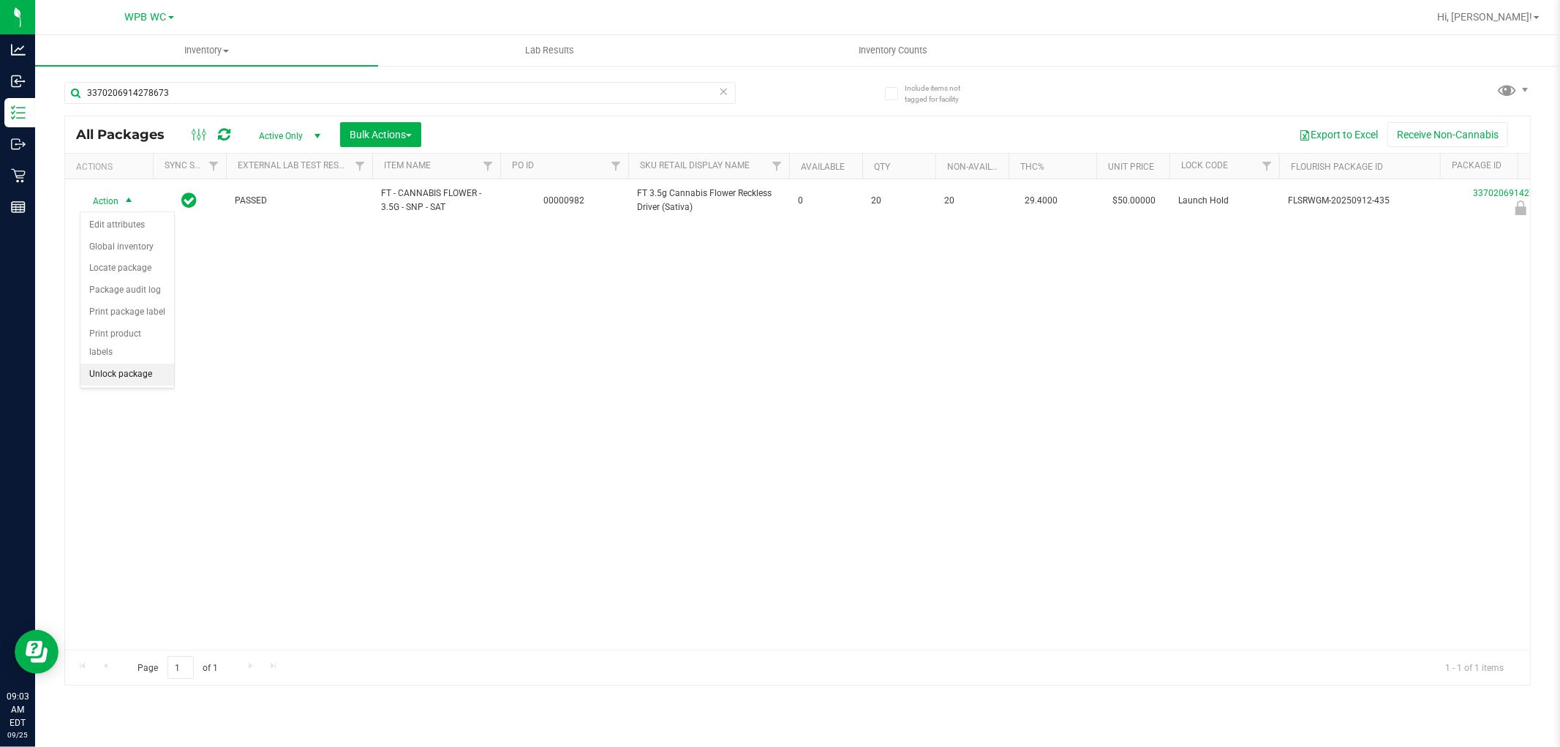
click at [140, 377] on li "Unlock package" at bounding box center [127, 374] width 94 height 22
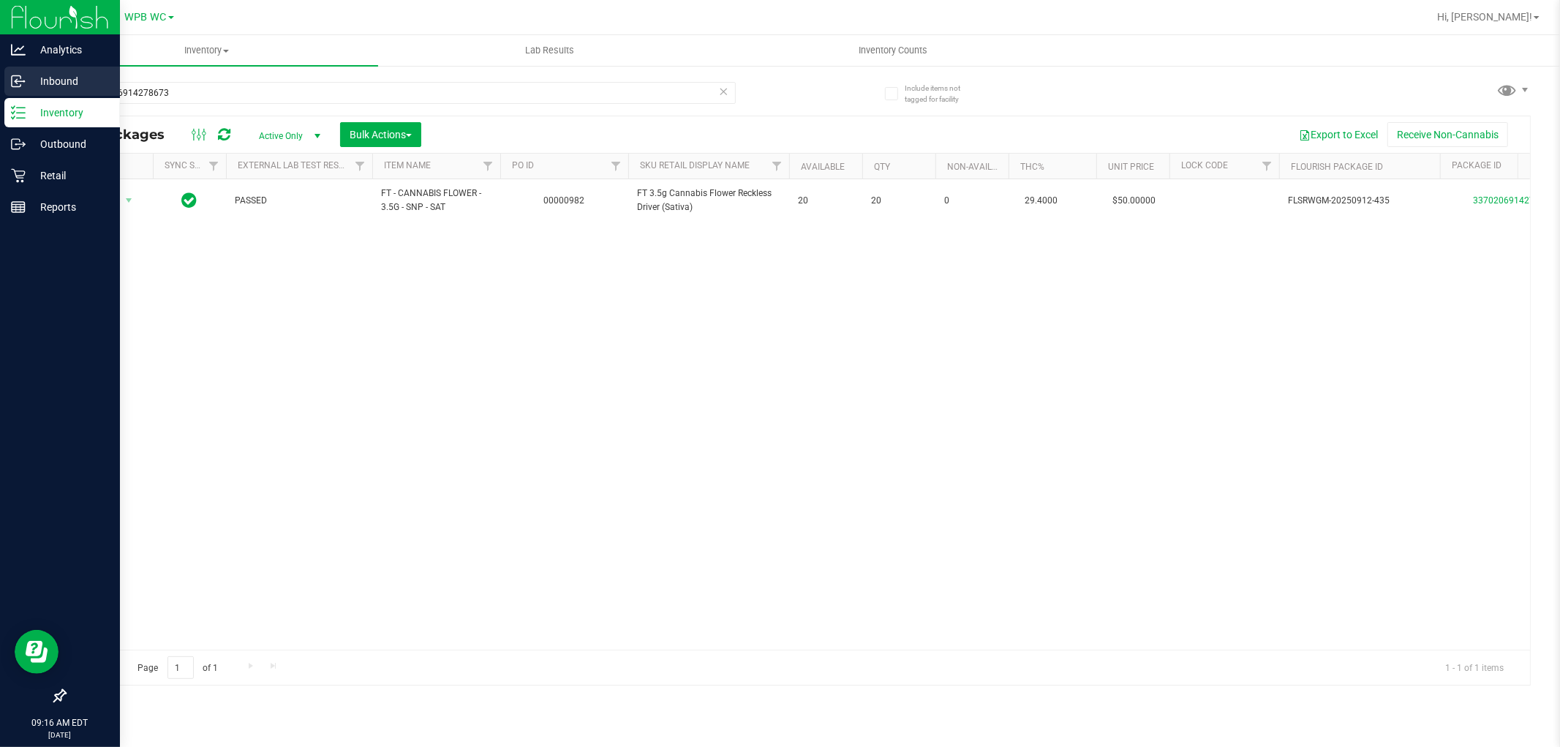
click at [44, 77] on p "Inbound" at bounding box center [70, 81] width 88 height 18
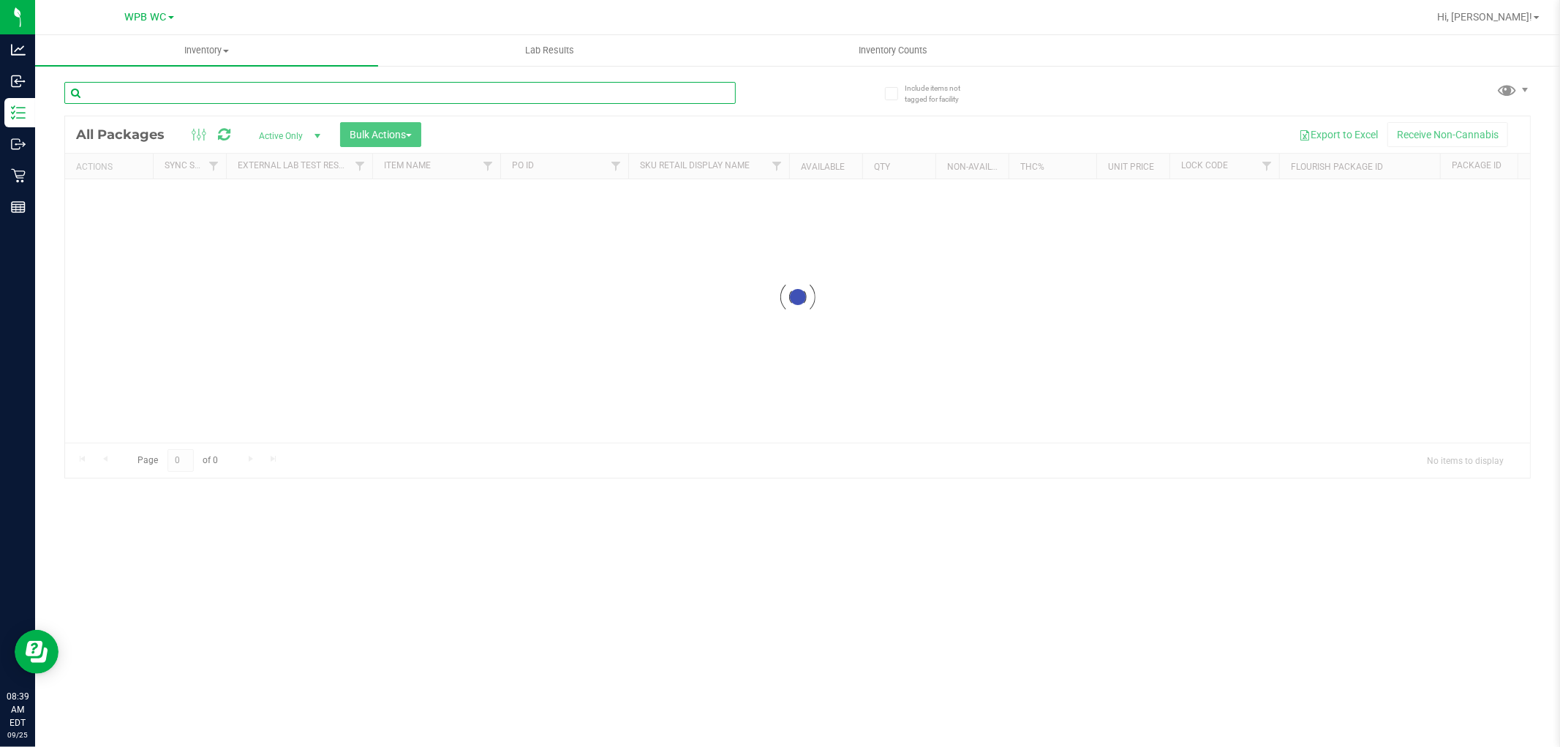
click at [534, 86] on input "text" at bounding box center [399, 93] width 671 height 22
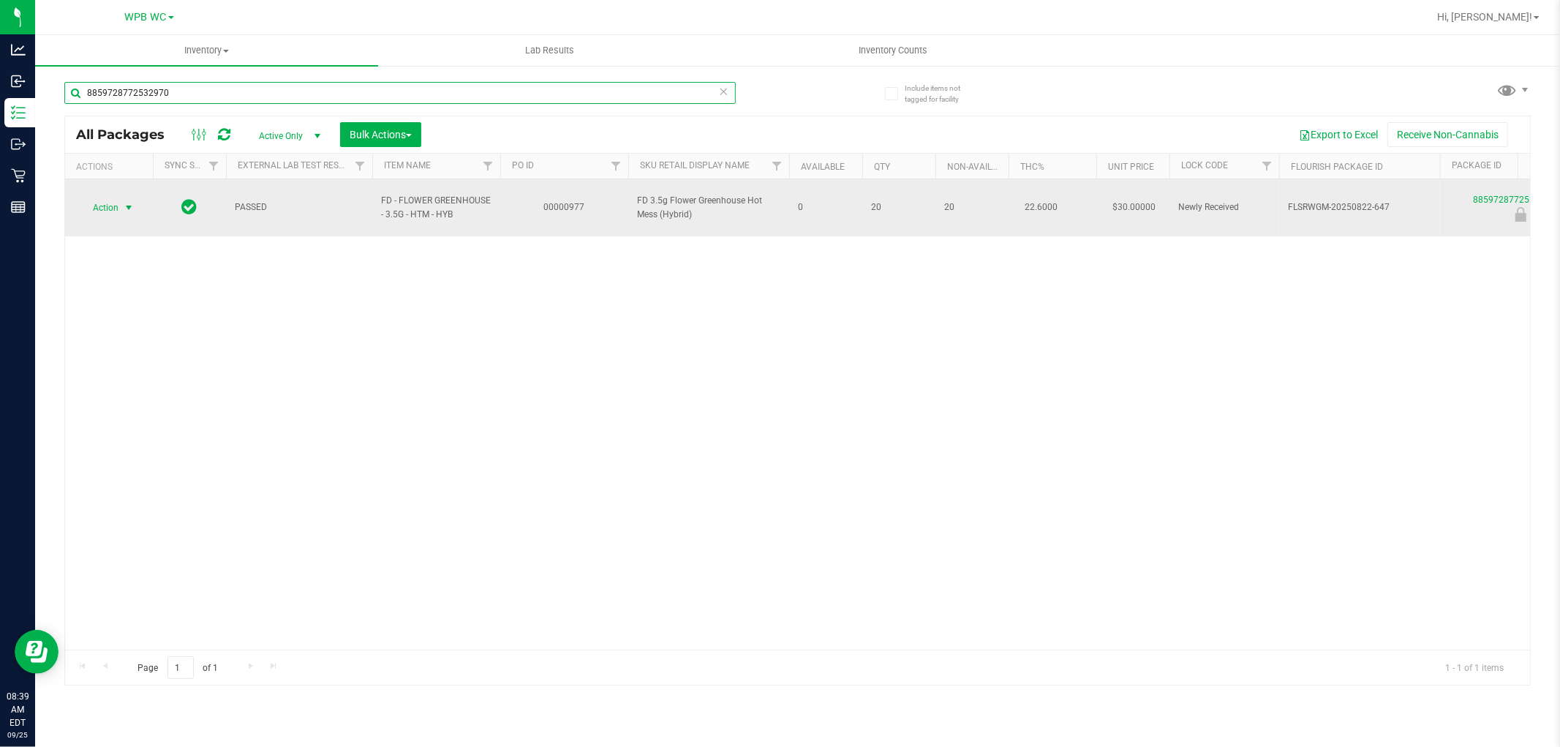
type input "8859728772532970"
click at [116, 200] on span "Action" at bounding box center [99, 207] width 39 height 20
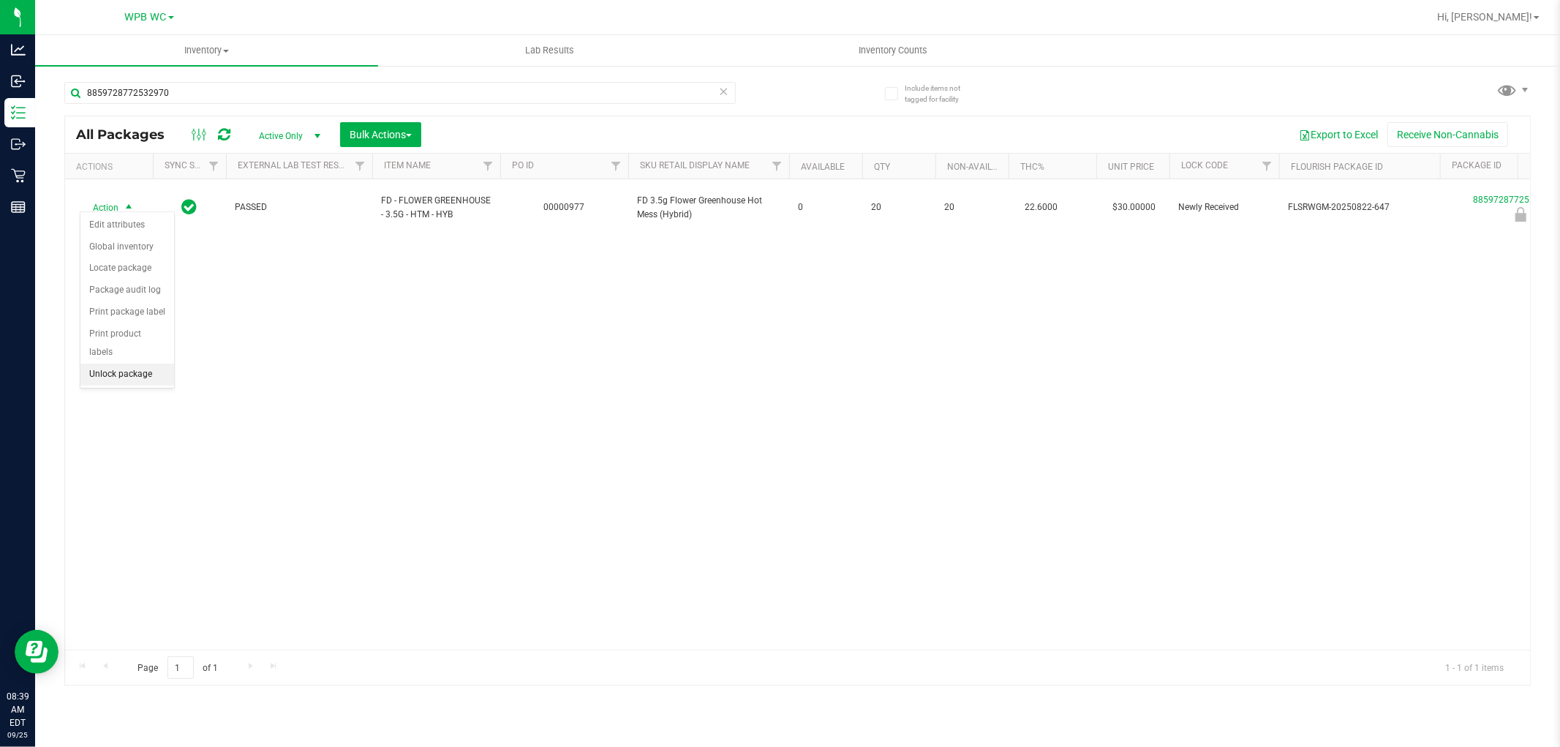
click at [151, 378] on li "Unlock package" at bounding box center [127, 374] width 94 height 22
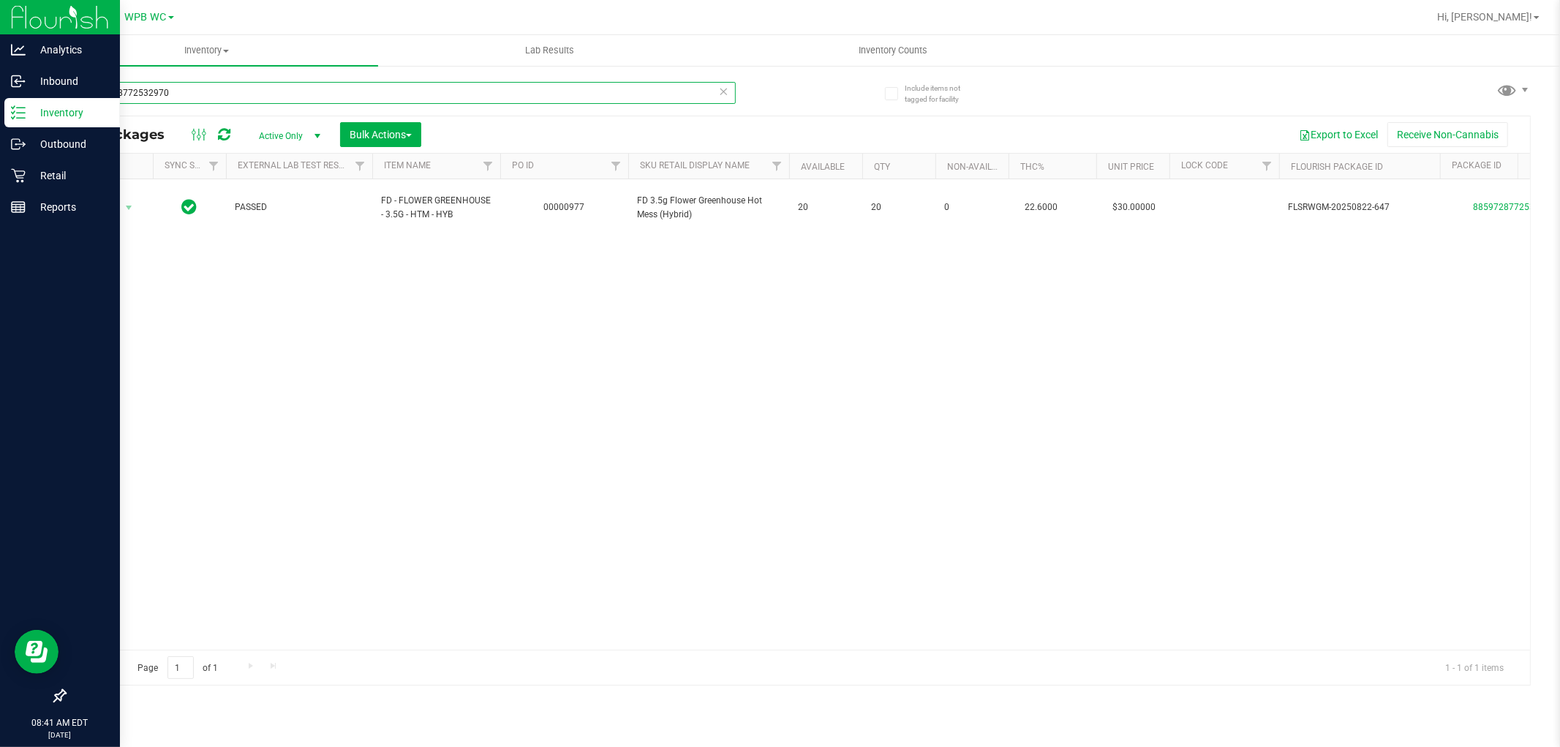
drag, startPoint x: 220, startPoint y: 92, endPoint x: 0, endPoint y: 108, distance: 220.7
click at [0, 108] on div "Analytics Inbound Inventory Outbound Retail Reports 08:41 AM EDT 09/25/2025 09/…" at bounding box center [780, 373] width 1560 height 747
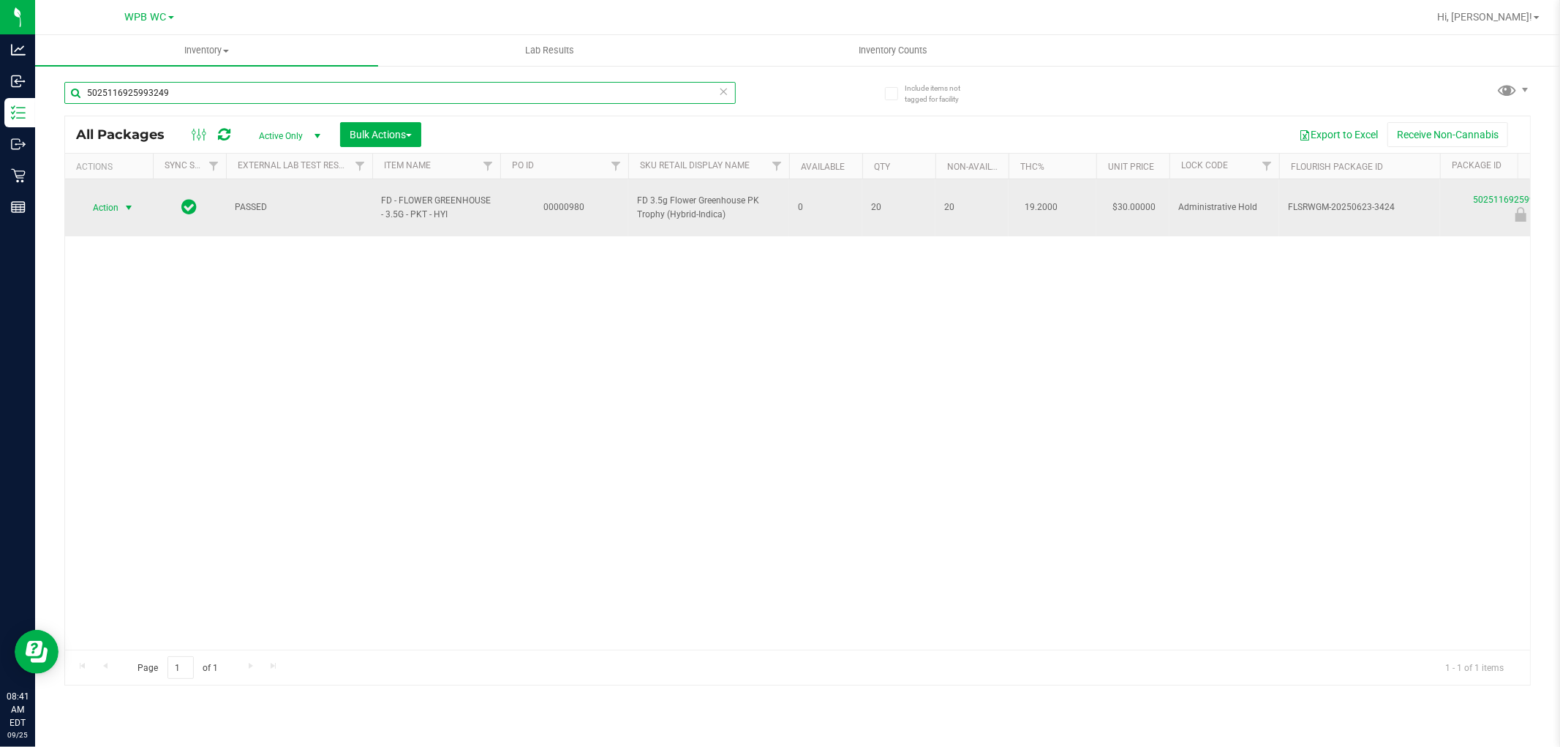
type input "5025116925993249"
click at [112, 201] on span "Action" at bounding box center [99, 207] width 39 height 20
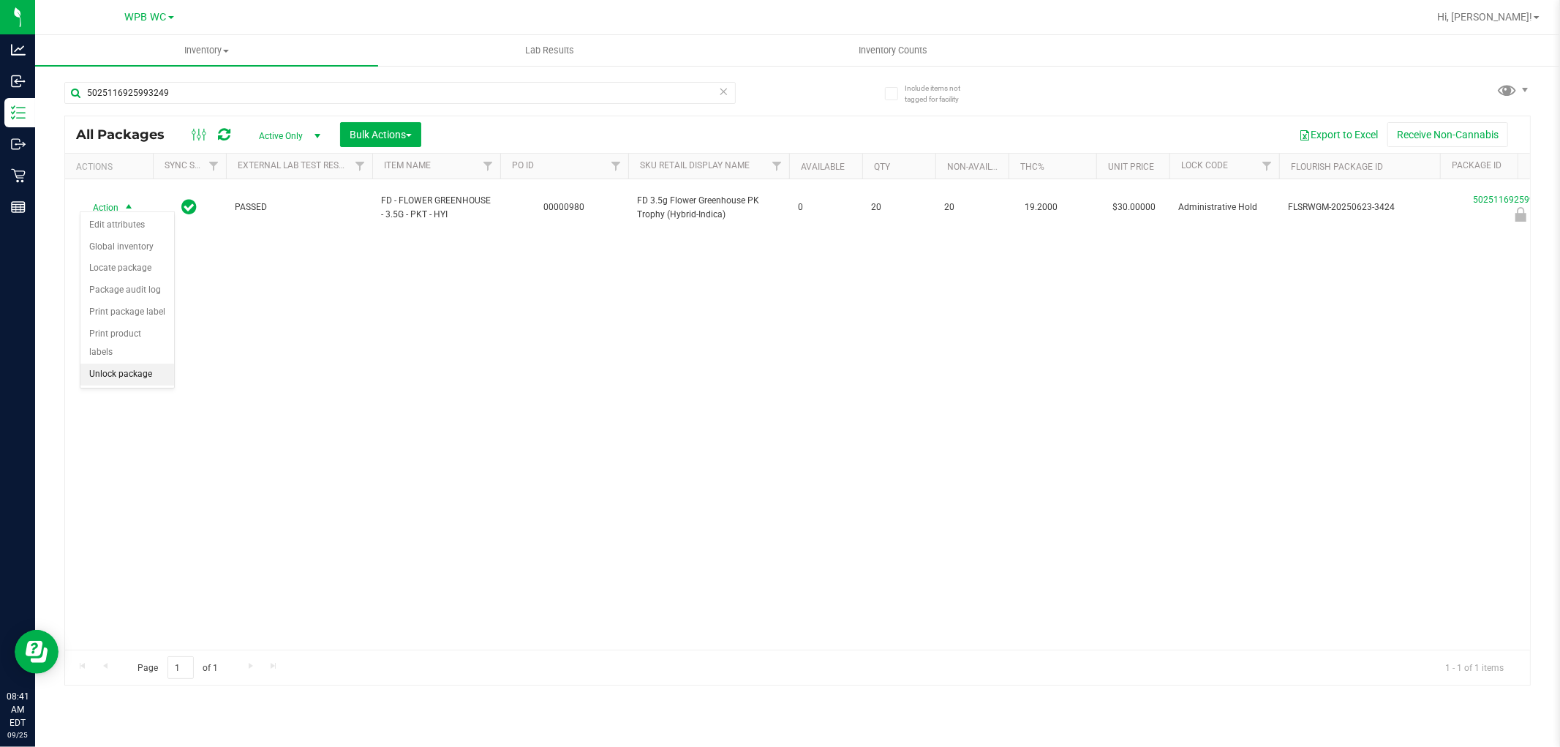
click at [110, 376] on li "Unlock package" at bounding box center [127, 374] width 94 height 22
